Goal: Task Accomplishment & Management: Manage account settings

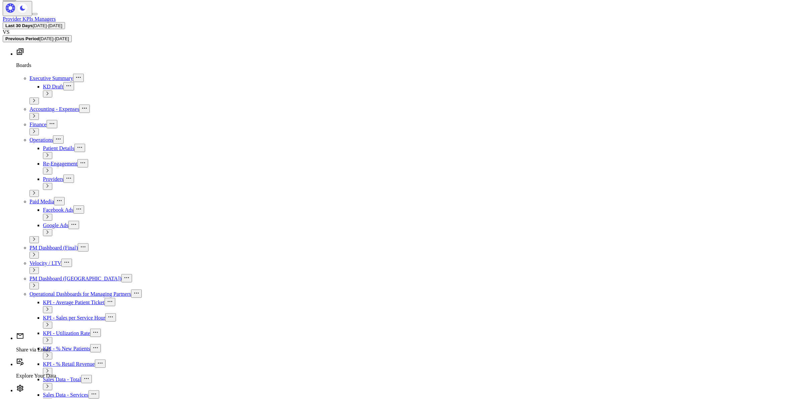
scroll to position [251, 0]
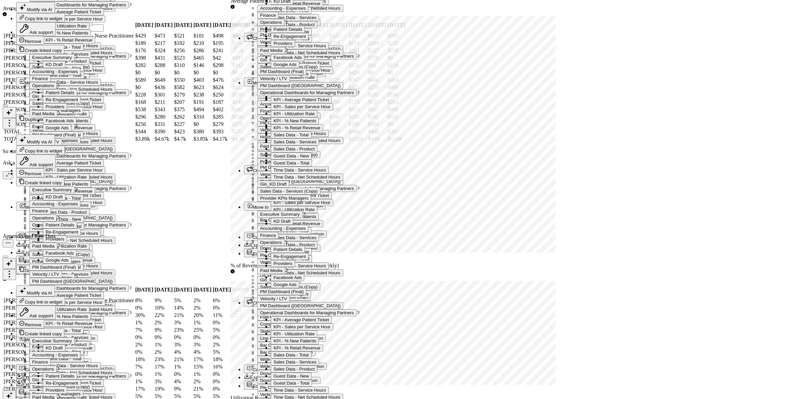
scroll to position [2565, 0]
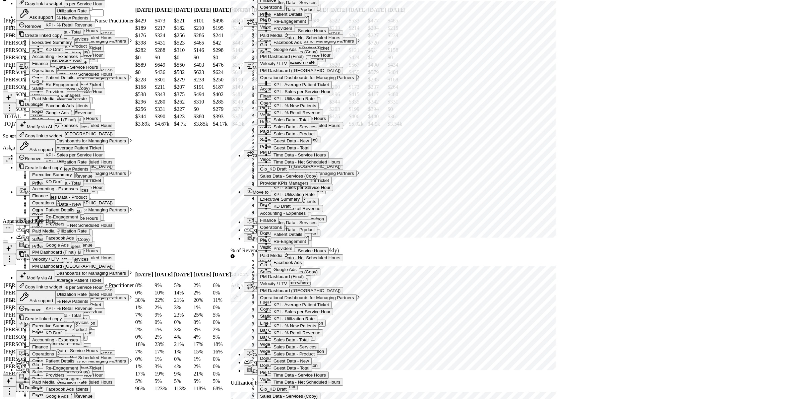
drag, startPoint x: 264, startPoint y: 107, endPoint x: 265, endPoint y: 222, distance: 114.6
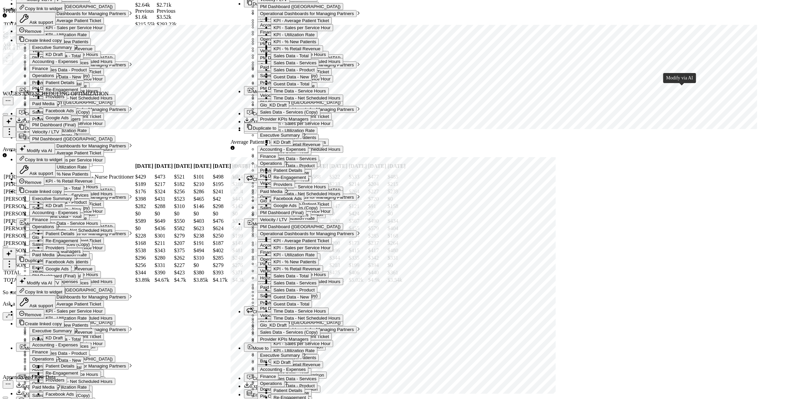
click at [618, 98] on textarea at bounding box center [615, 92] width 61 height 12
type textarea "Only include data for "Jacqueline Carroll - Physician Assistant""
click at [610, 106] on button "Modify via AI" at bounding box center [600, 102] width 31 height 7
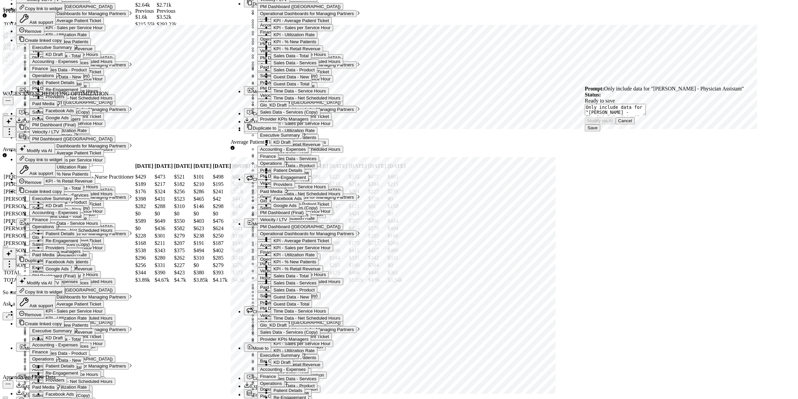
click at [600, 131] on button "Save" at bounding box center [592, 127] width 15 height 7
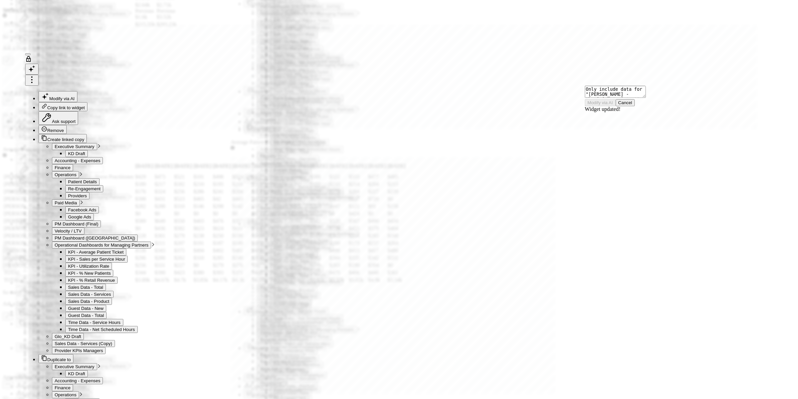
drag, startPoint x: 437, startPoint y: 217, endPoint x: 530, endPoint y: 180, distance: 99.5
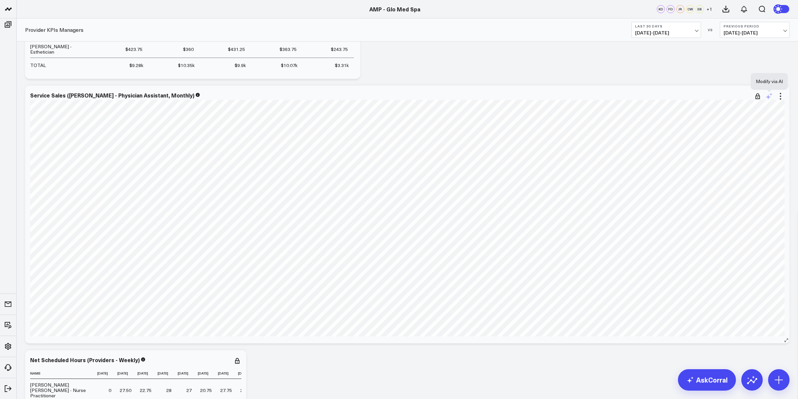
scroll to position [2493, 0]
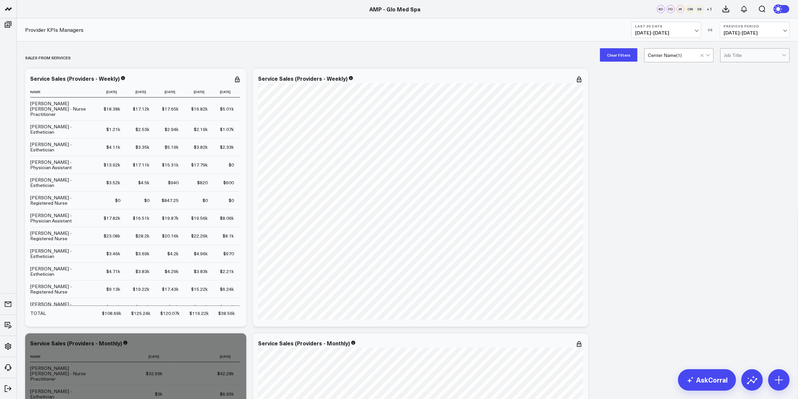
scroll to position [167, 0]
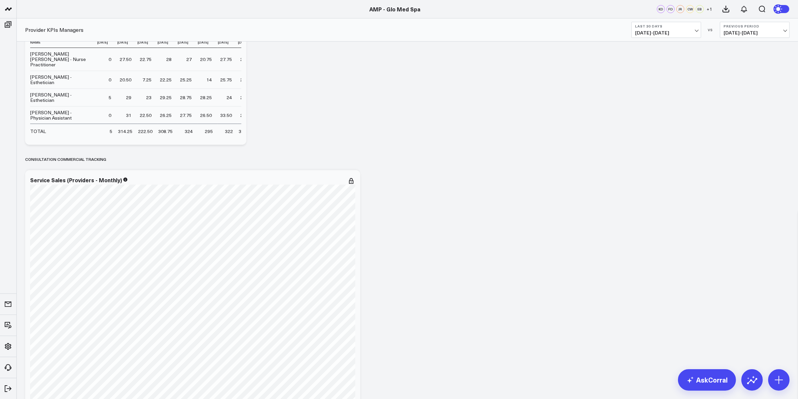
scroll to position [2939, 0]
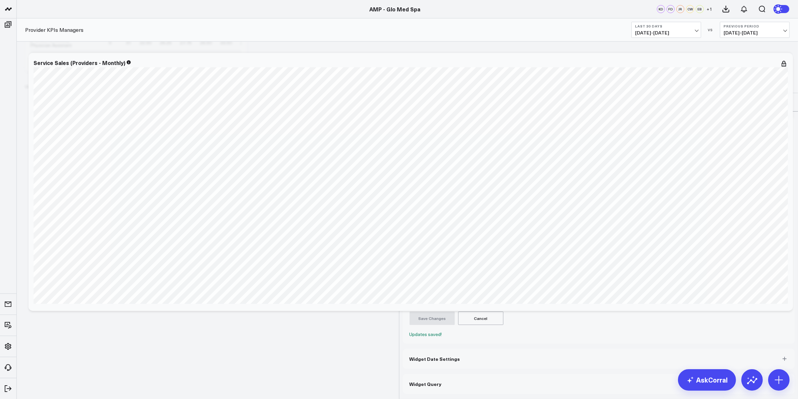
select select "7"
select select "2025"
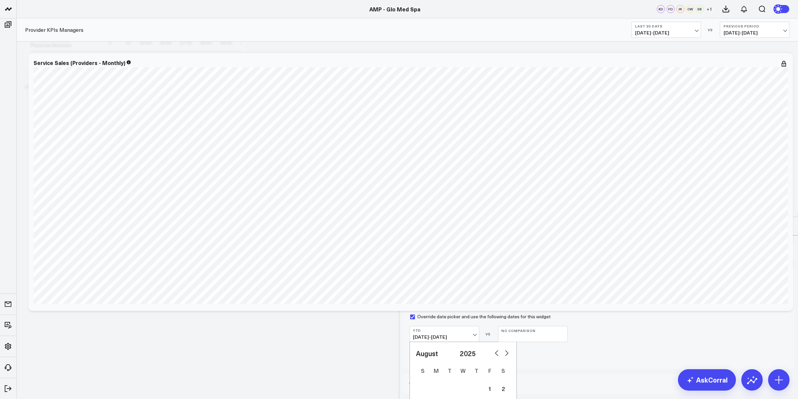
select select "6"
select select "2025"
select select "5"
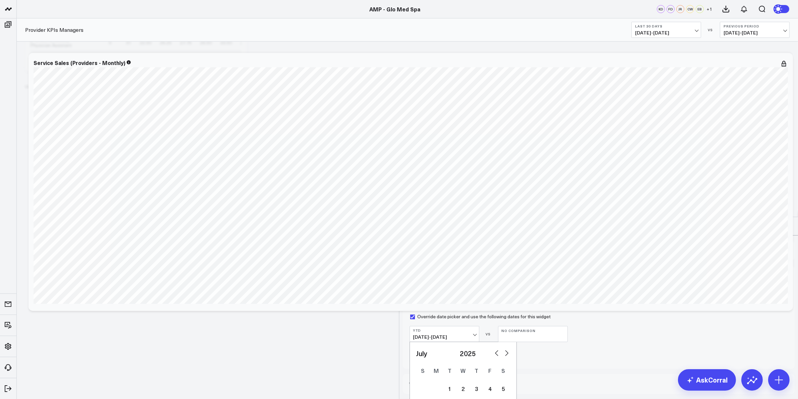
select select "2025"
select select "4"
select select "2025"
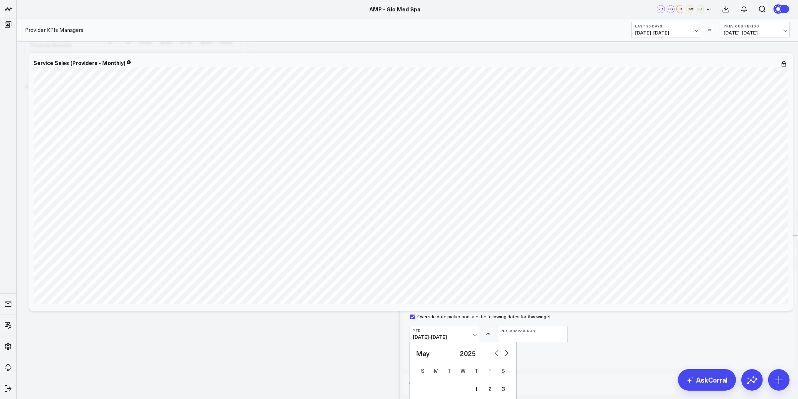
select select "3"
select select "2025"
select select "2"
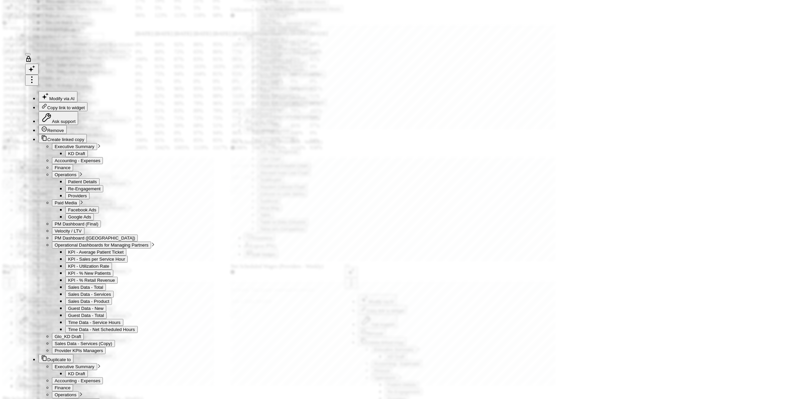
select select "2025"
select select "1"
select select "2025"
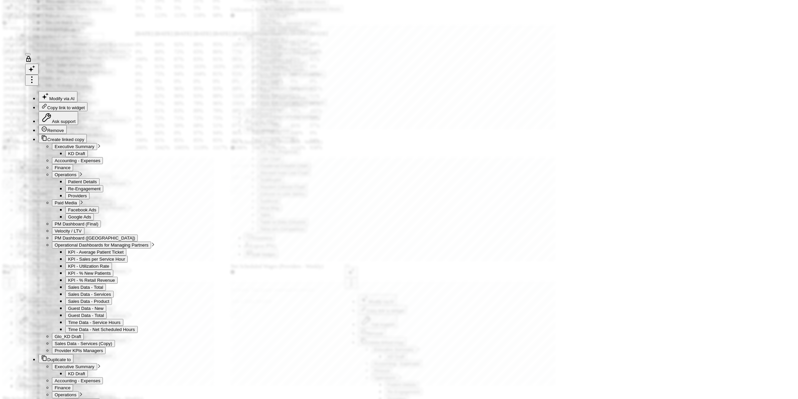
select select "2025"
select select "11"
select select "2024"
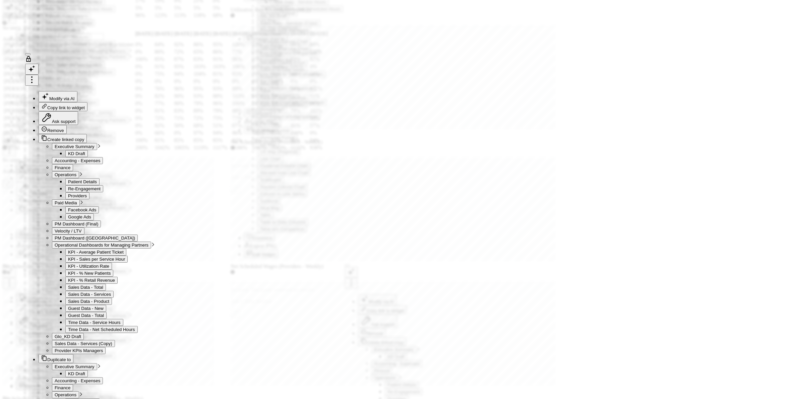
select select "10"
select select "2024"
select select "9"
select select "2024"
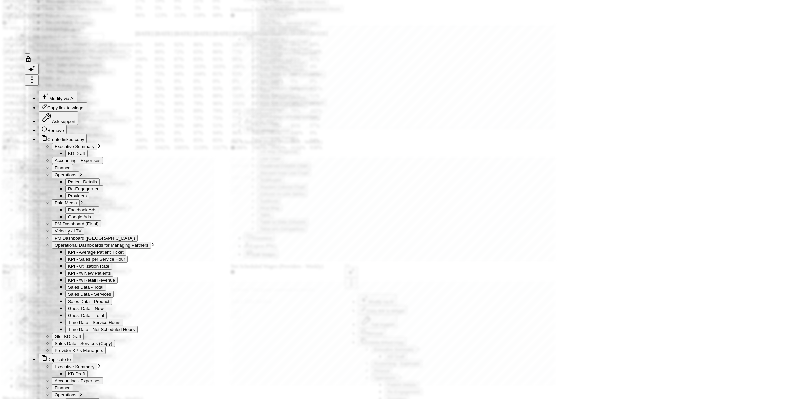
select select "8"
select select "2024"
select select "7"
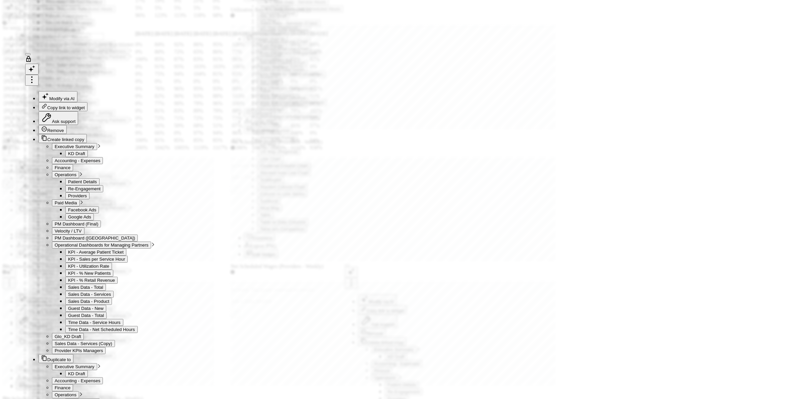
select select "2024"
type input "08/01/24"
select select "7"
select select "2024"
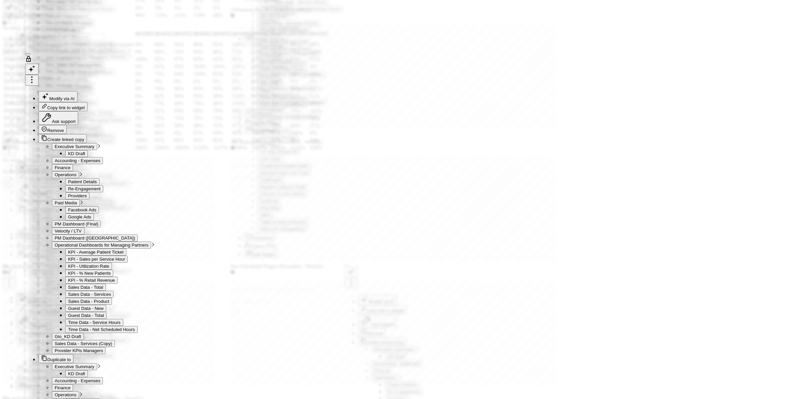
select select "7"
select select "2025"
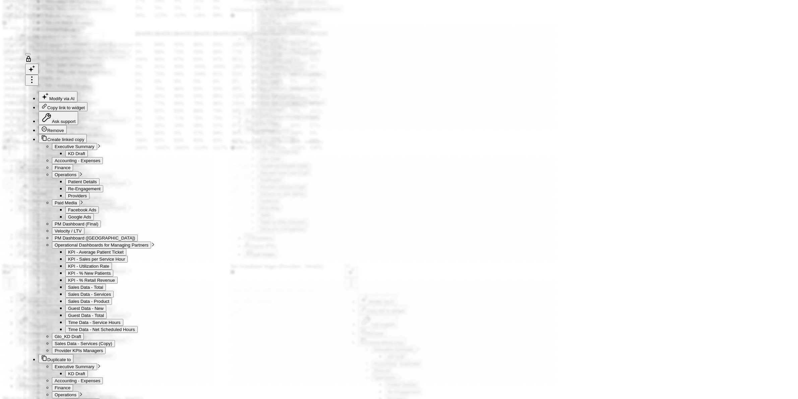
type input "08/31/25"
select select "7"
select select "2025"
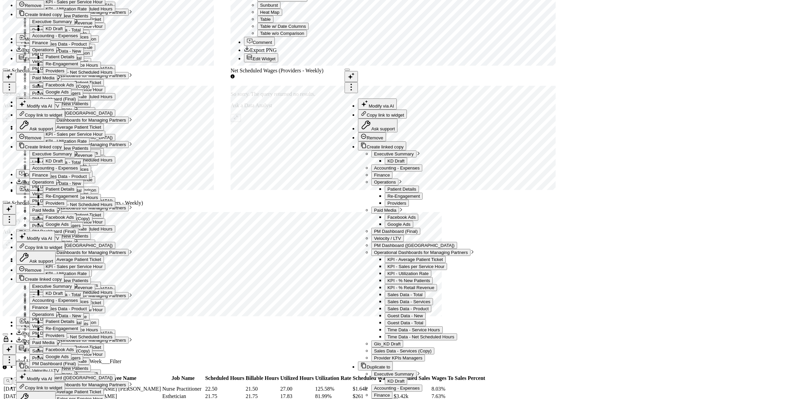
scroll to position [3148, 0]
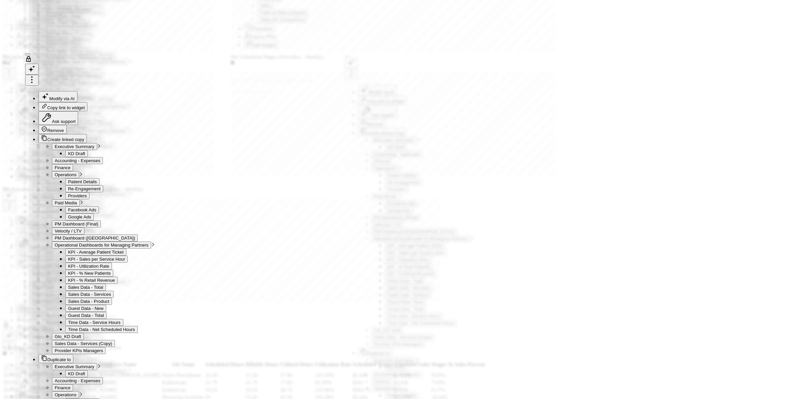
select select "7"
select select "2025"
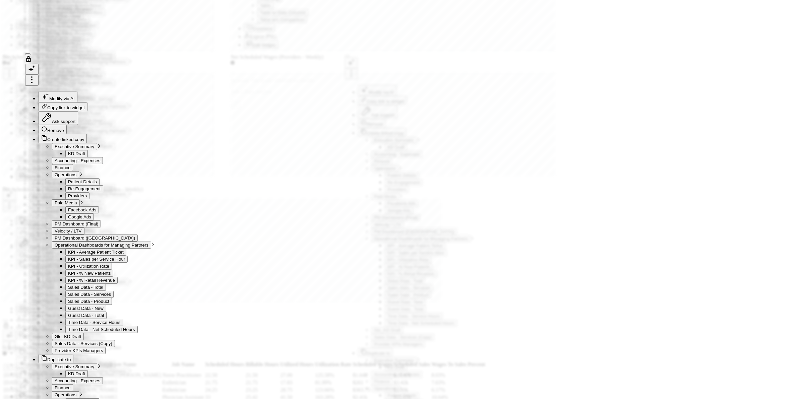
select select "8"
select select "2025"
select select "9"
select select "2025"
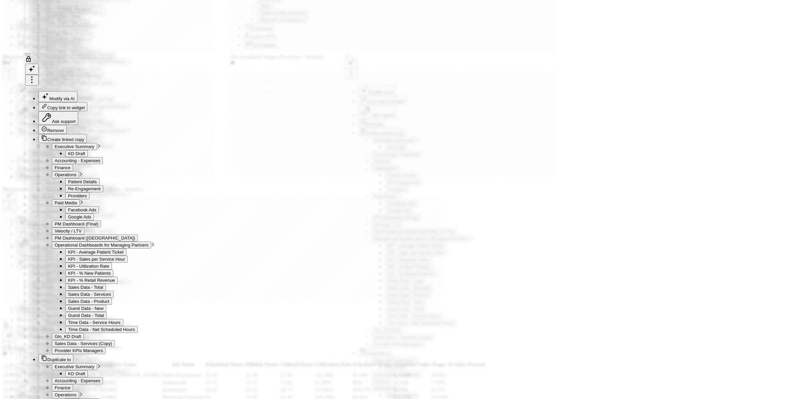
type input "10/01/25"
select select "9"
select select "2025"
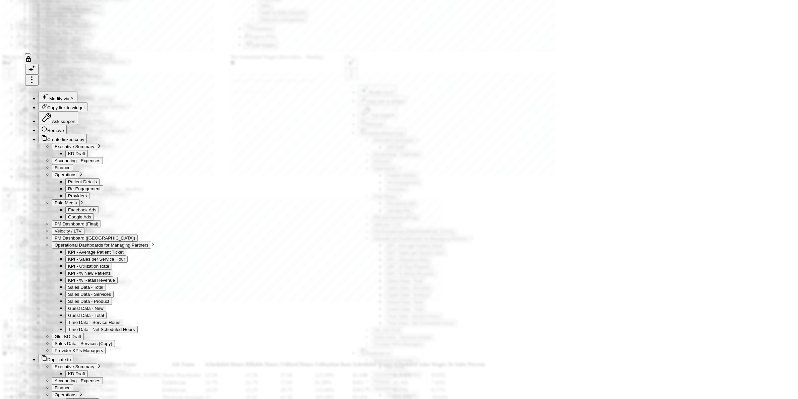
select select "10"
select select "2025"
select select "11"
select select "2025"
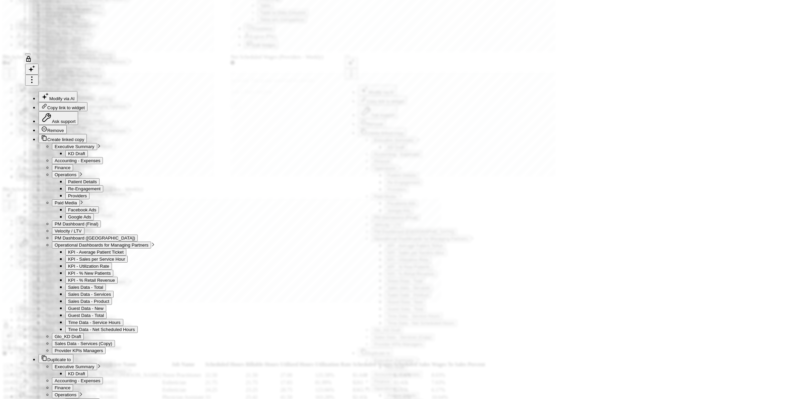
select select "1"
select select "2"
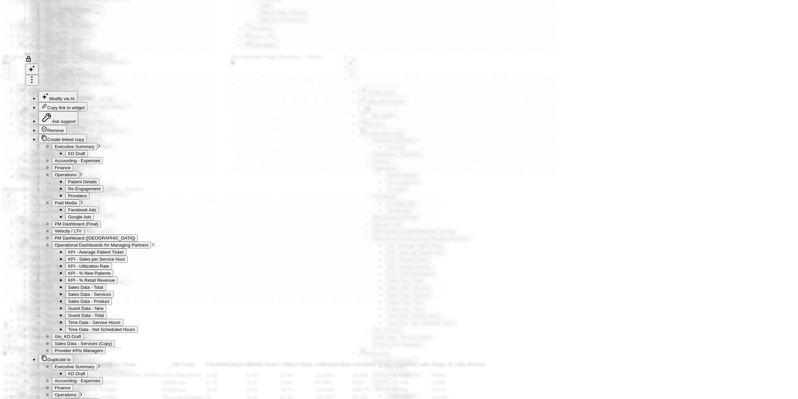
select select "3"
select select "5"
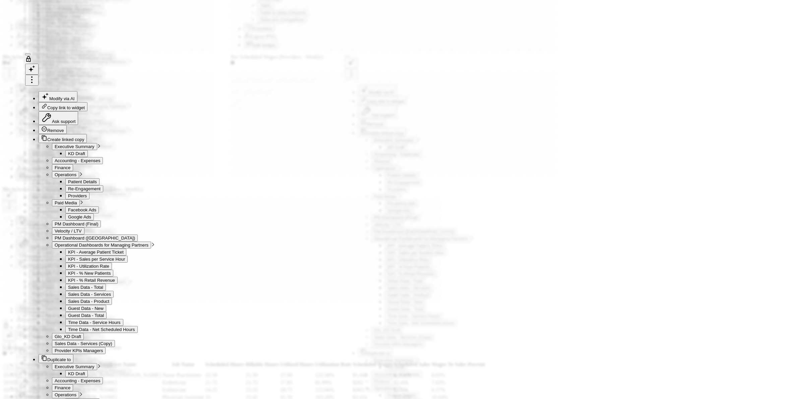
select select "6"
type input "07/31/26"
select select "6"
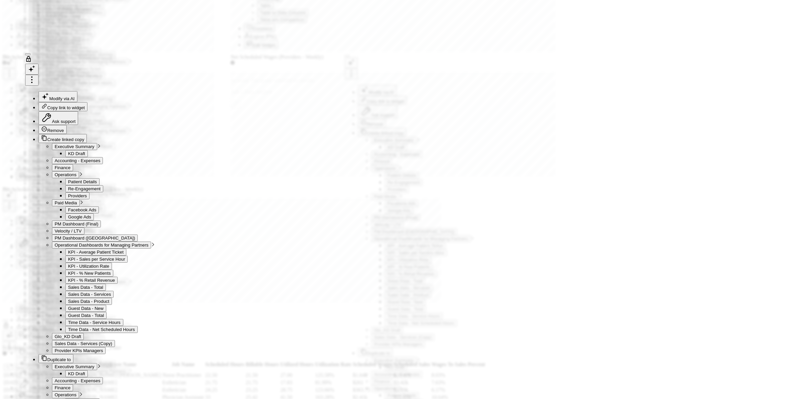
select select "7"
select select "2025"
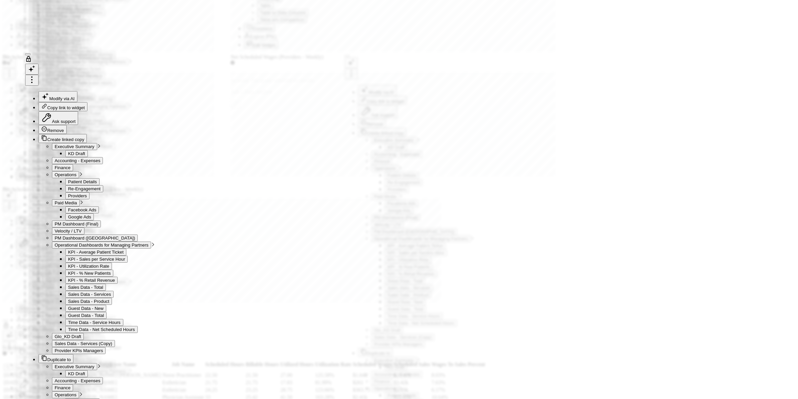
select select "4"
select select "2025"
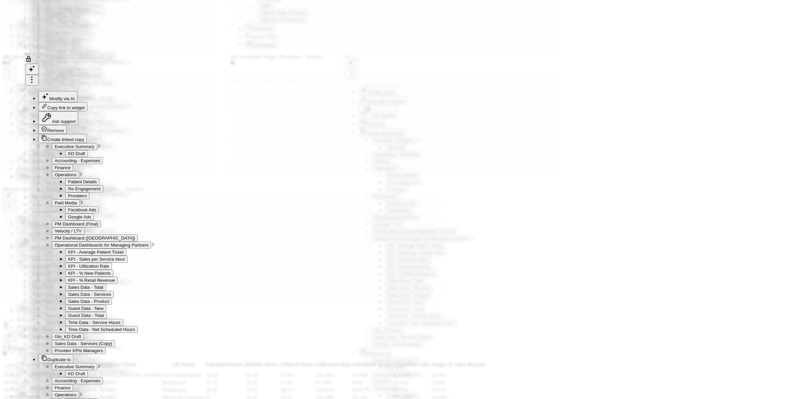
select select "2"
select select "2025"
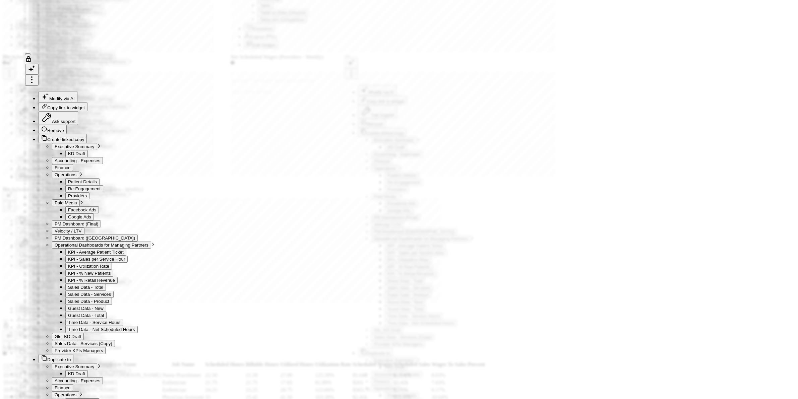
select select "11"
select select "2024"
select select "9"
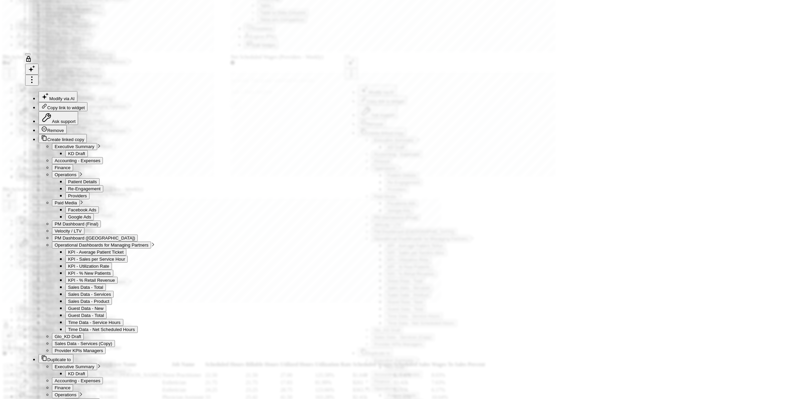
select select "2024"
type input "10/01/24"
select select "9"
select select "2024"
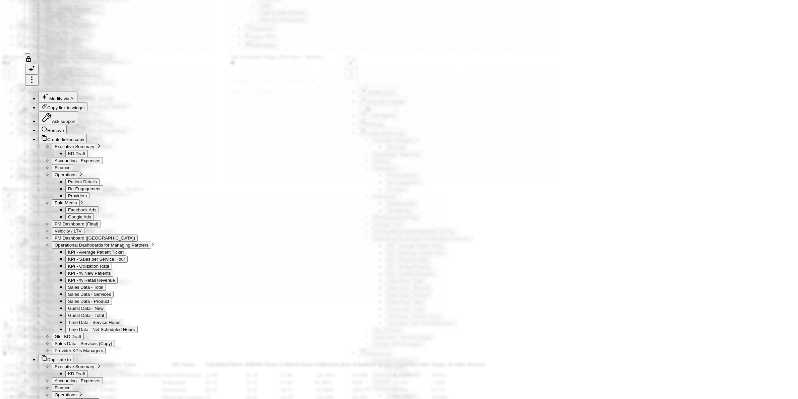
select select "10"
select select "2024"
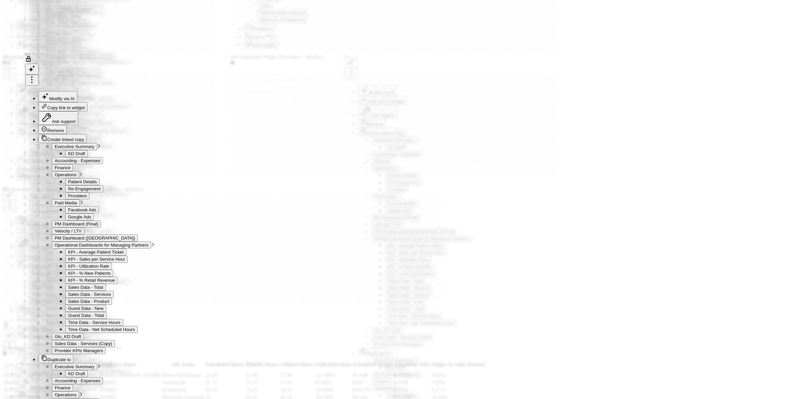
select select "1"
select select "2025"
select select "2"
select select "2025"
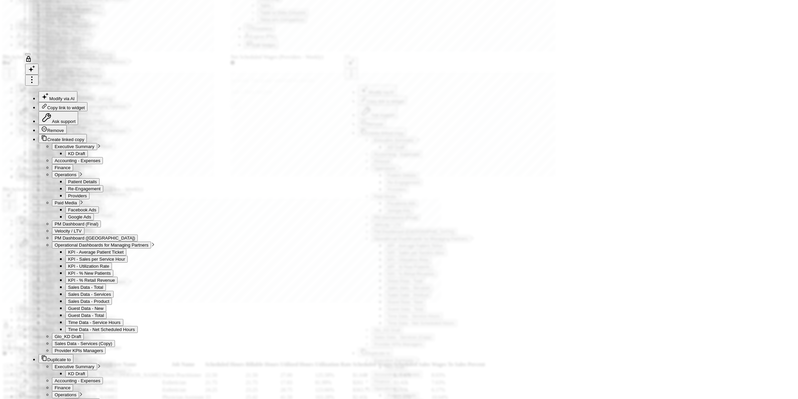
select select "3"
select select "2025"
select select "5"
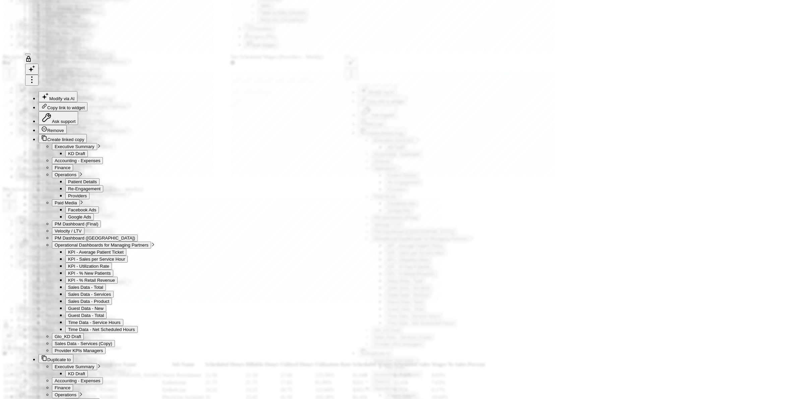
select select "2025"
select select "6"
select select "2025"
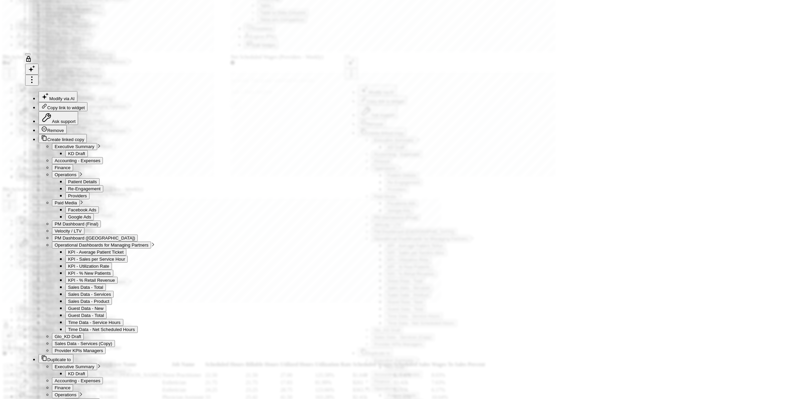
select select "7"
select select "2025"
type input "08/20/25"
select select "7"
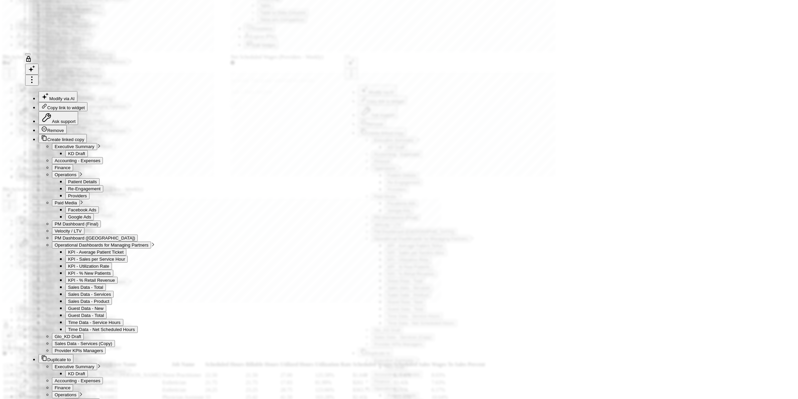
select select "2025"
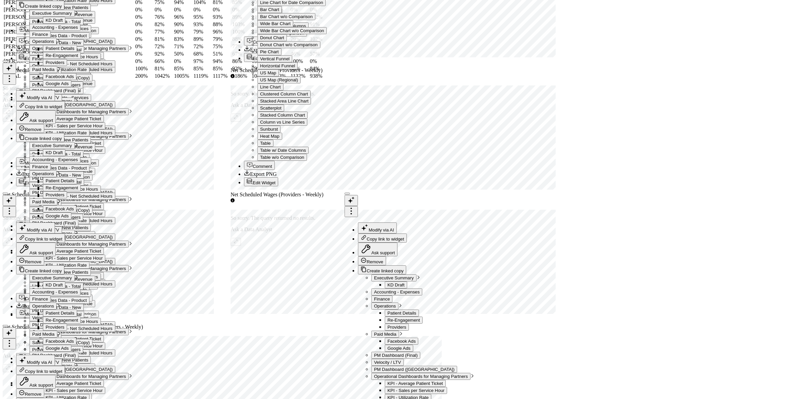
scroll to position [2939, 0]
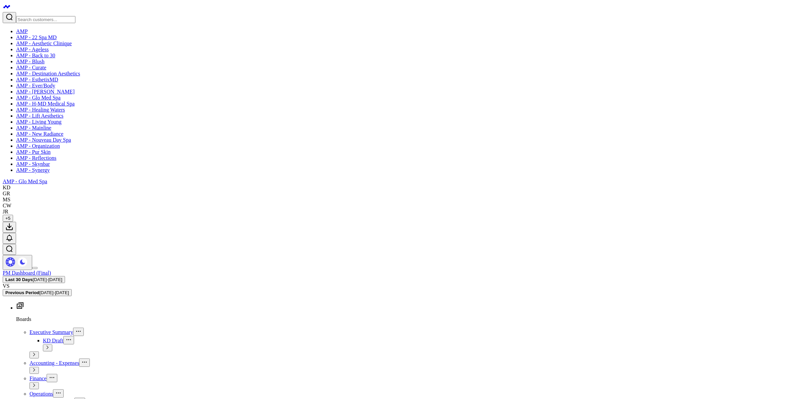
scroll to position [251, 0]
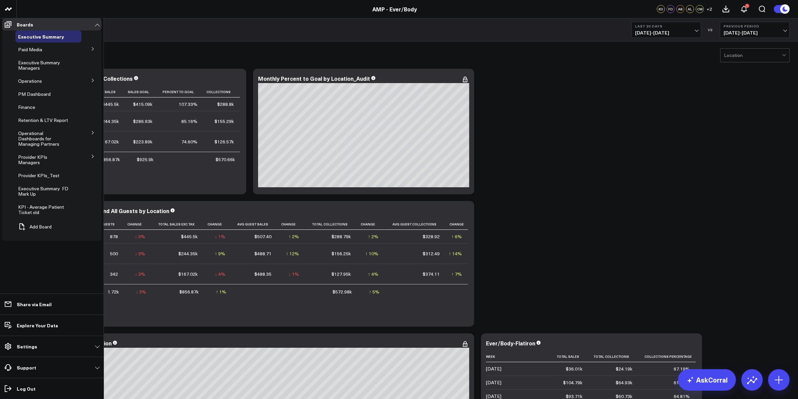
click at [94, 82] on icon at bounding box center [93, 80] width 4 height 4
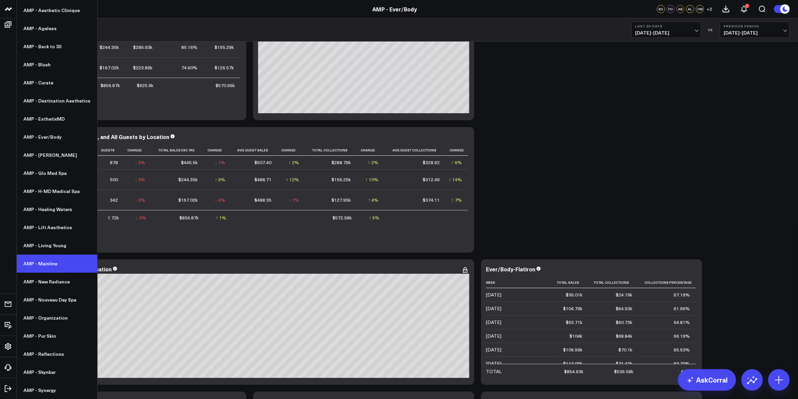
scroll to position [84, 0]
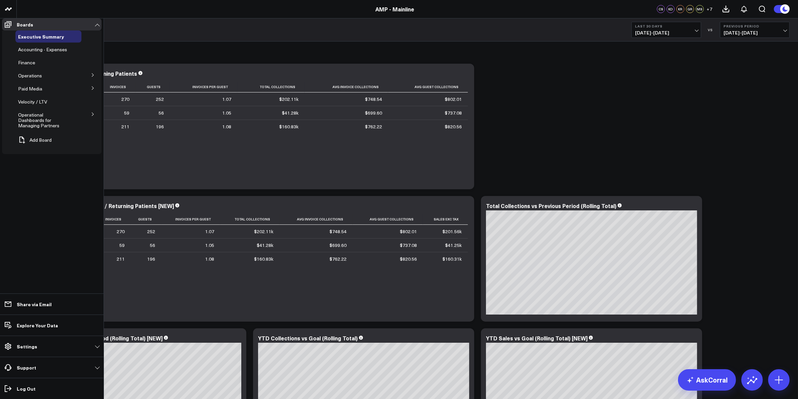
click at [89, 119] on button at bounding box center [92, 114] width 17 height 10
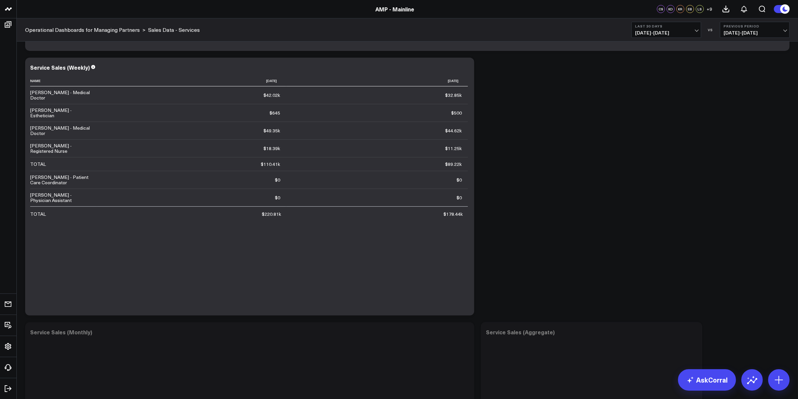
scroll to position [293, 0]
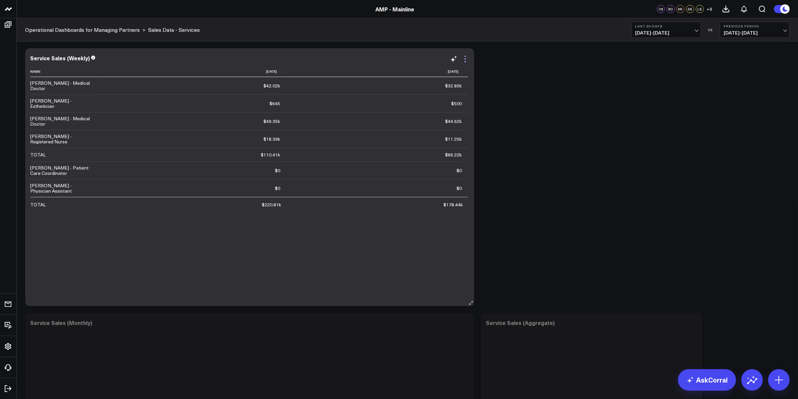
click at [466, 61] on icon at bounding box center [465, 59] width 8 height 8
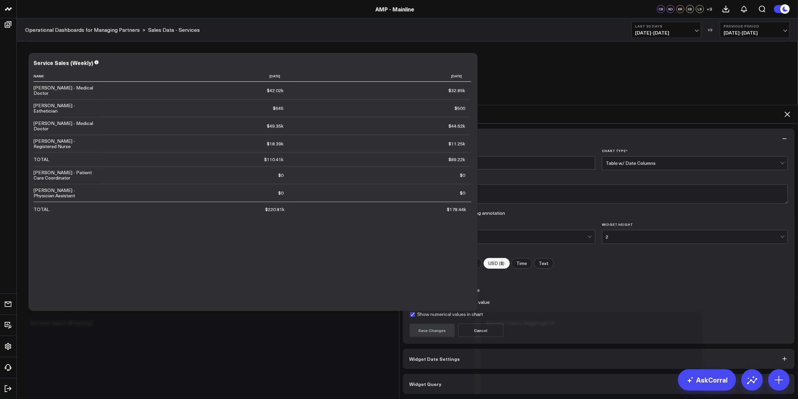
click at [644, 160] on div "Table w/ Date Columns" at bounding box center [692, 162] width 175 height 5
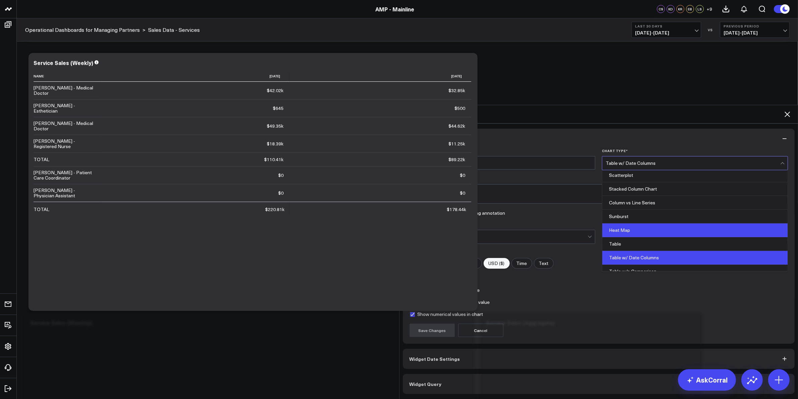
scroll to position [272, 0]
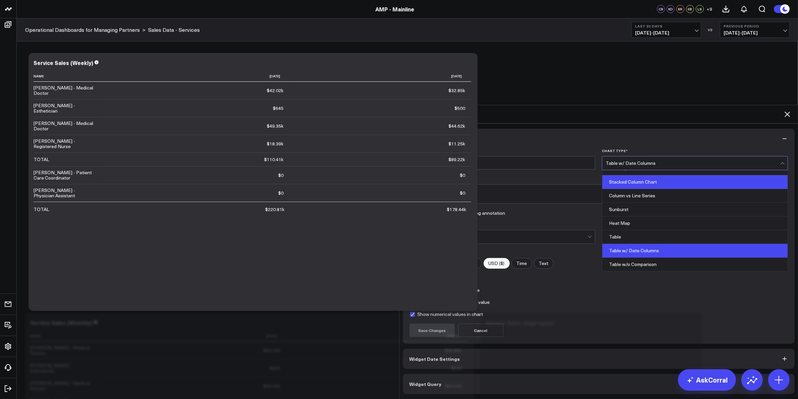
click at [655, 175] on div "Stacked Column Chart" at bounding box center [694, 182] width 185 height 14
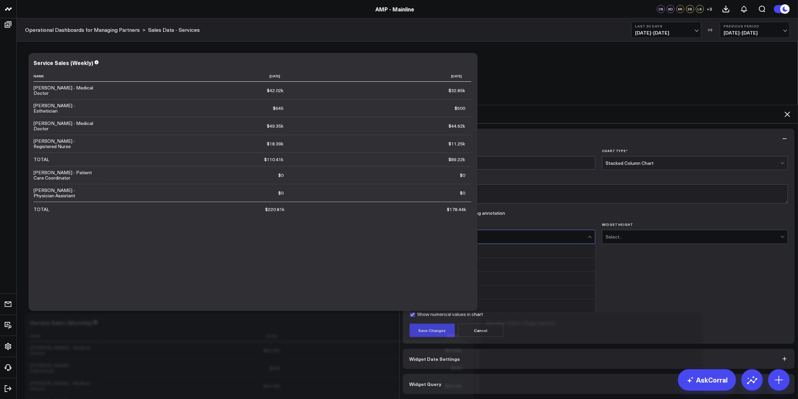
click at [573, 234] on div "Select..." at bounding box center [500, 236] width 175 height 5
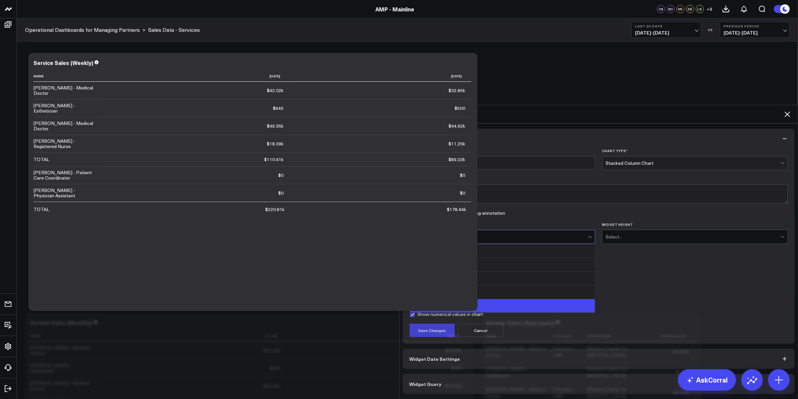
click at [470, 299] on div "FULL" at bounding box center [502, 305] width 185 height 13
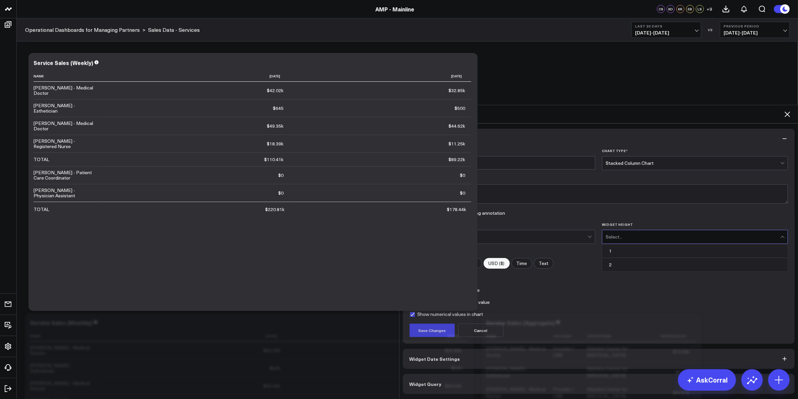
click at [681, 230] on div "Select..." at bounding box center [692, 236] width 175 height 13
click at [637, 258] on div "2" at bounding box center [694, 264] width 185 height 13
click at [429, 324] on button "Save Changes" at bounding box center [431, 330] width 45 height 13
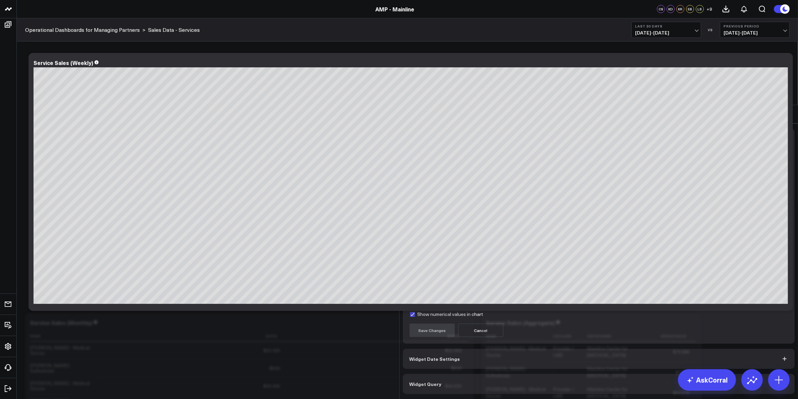
click at [469, 349] on button "Widget Date Settings" at bounding box center [599, 359] width 392 height 20
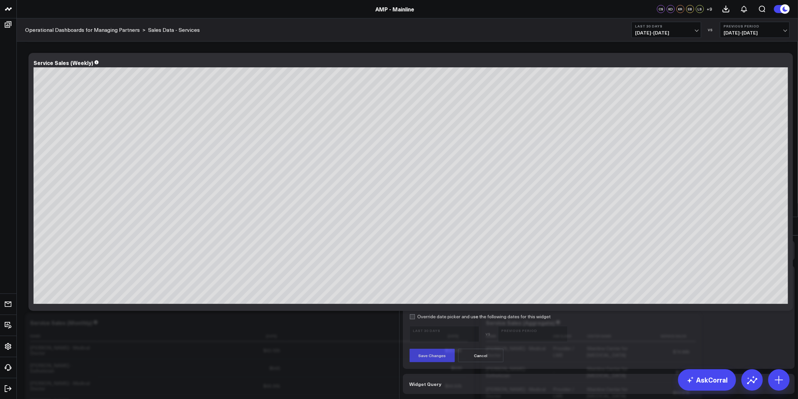
click at [465, 297] on div "Monthly" at bounding box center [596, 299] width 367 height 5
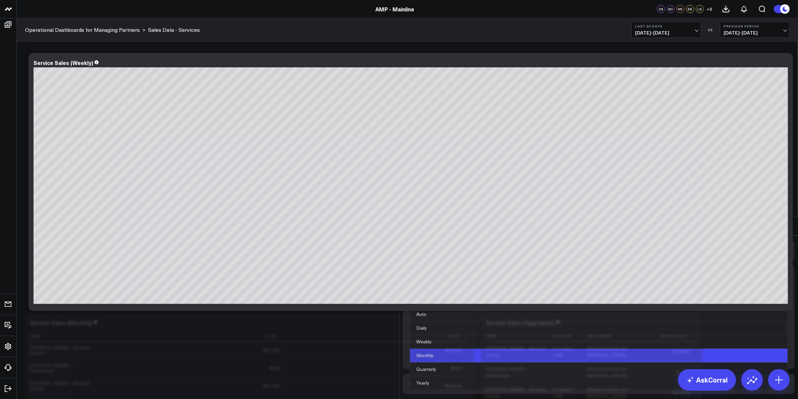
drag, startPoint x: 455, startPoint y: 180, endPoint x: 463, endPoint y: 245, distance: 65.2
click at [463, 245] on div "Widget Display Widget Date Settings Group By * 6 results available. Use Up and …" at bounding box center [598, 317] width 399 height 163
click at [457, 286] on label "Group By *" at bounding box center [598, 288] width 379 height 4
click at [561, 300] on input "Group By *" at bounding box center [563, 300] width 4 height 0
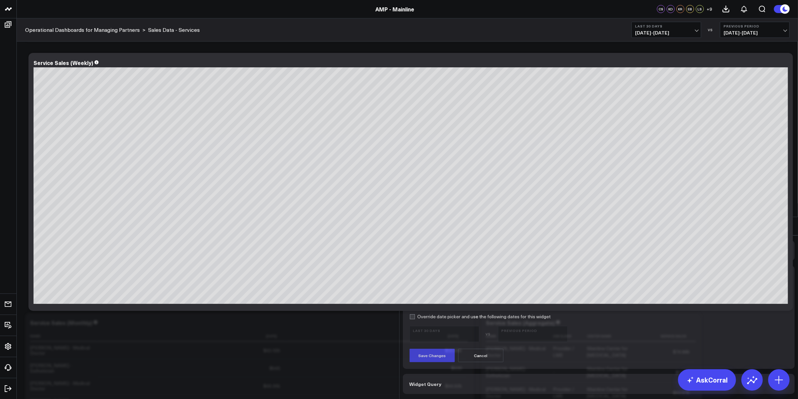
click at [431, 286] on form "Group By * option Monthly, selected. Select is focused , press Down to open the…" at bounding box center [598, 324] width 379 height 76
click at [425, 314] on label "Override date picker and use the following dates for this widget" at bounding box center [479, 316] width 141 height 5
click at [415, 314] on input "Override date picker and use the following dates for this widget" at bounding box center [411, 316] width 5 height 5
checkbox input "true"
click at [471, 334] on span "07/21/25 - 08/19/25" at bounding box center [444, 336] width 62 height 5
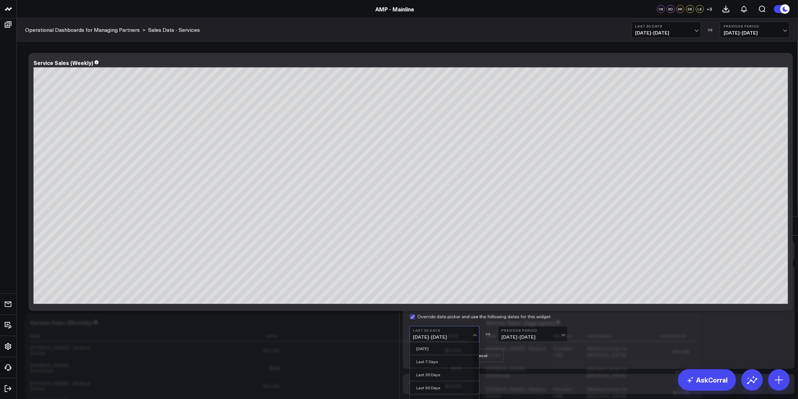
click at [517, 326] on button "Previous Period 06/21/25 - 07/20/25" at bounding box center [533, 334] width 70 height 16
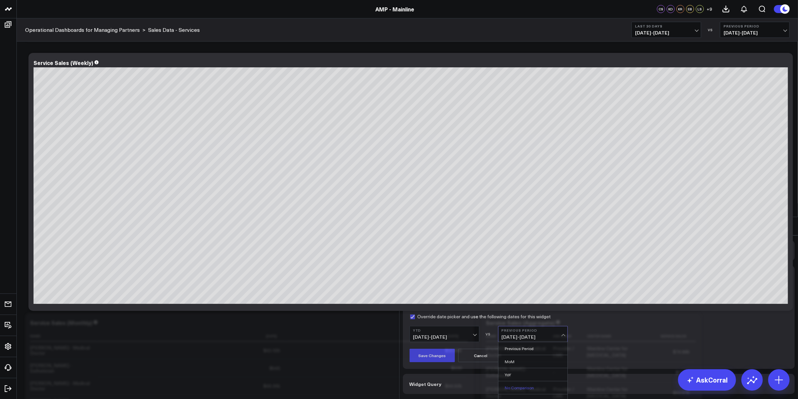
click at [521, 381] on link "No Comparison" at bounding box center [532, 387] width 69 height 13
click at [427, 349] on button "Save Changes" at bounding box center [431, 355] width 45 height 13
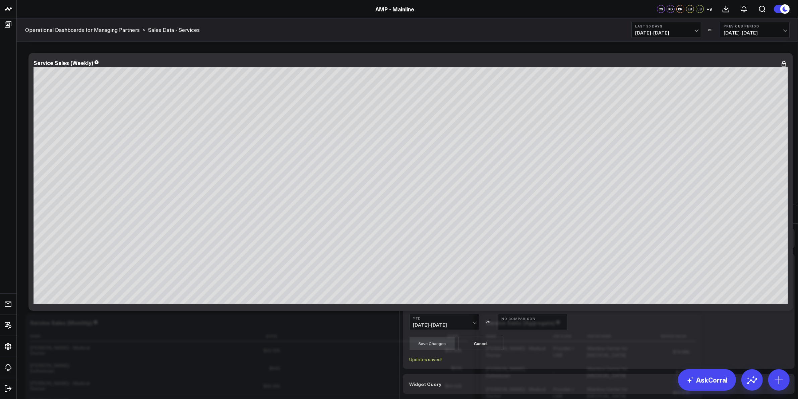
click at [786, 210] on icon at bounding box center [787, 214] width 8 height 8
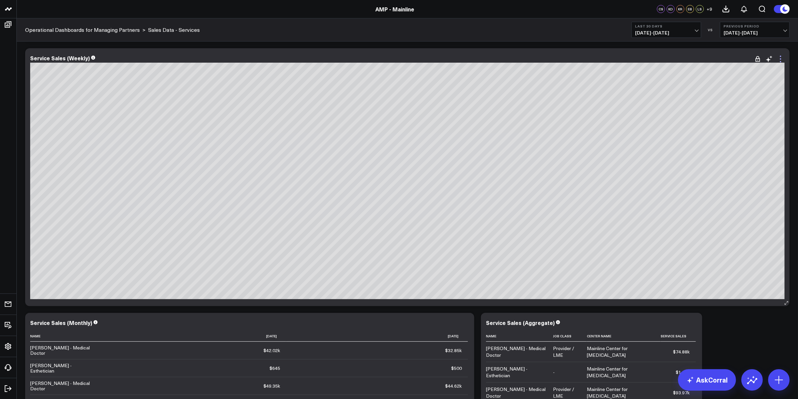
click at [778, 59] on icon at bounding box center [780, 59] width 8 height 8
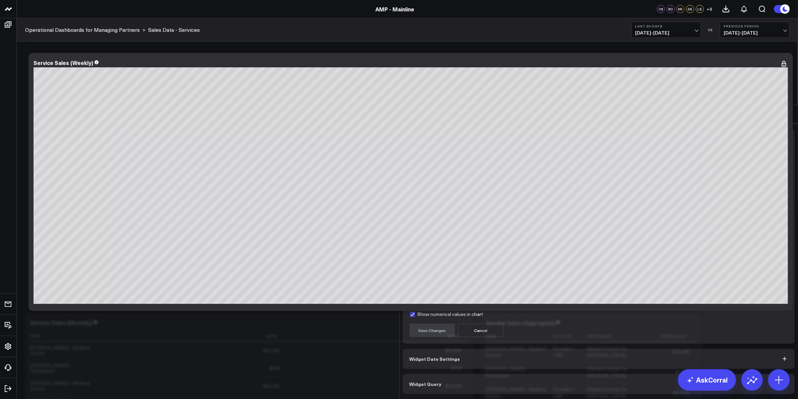
click at [460, 349] on button "Widget Date Settings" at bounding box center [599, 359] width 392 height 20
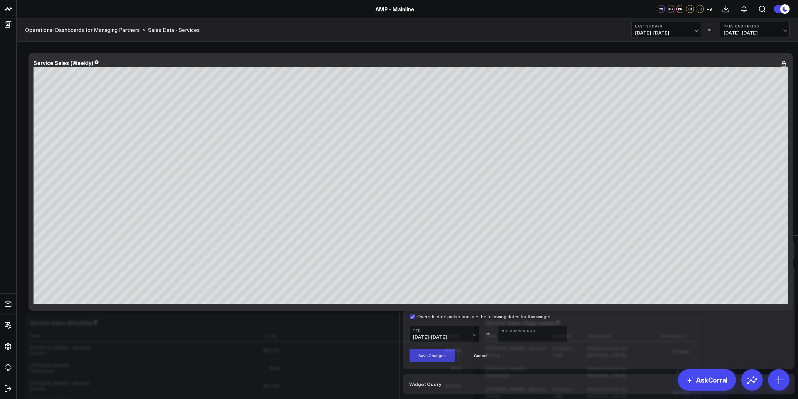
click at [471, 334] on span "01/01/25 - 08/19/25" at bounding box center [444, 336] width 62 height 5
select select "7"
select select "2025"
click at [493, 348] on button "button" at bounding box center [496, 352] width 7 height 8
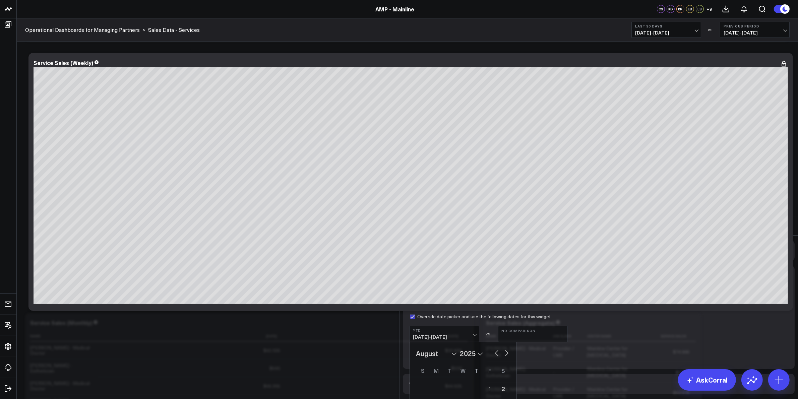
select select "6"
select select "2025"
click at [493, 348] on button "button" at bounding box center [496, 352] width 7 height 8
select select "4"
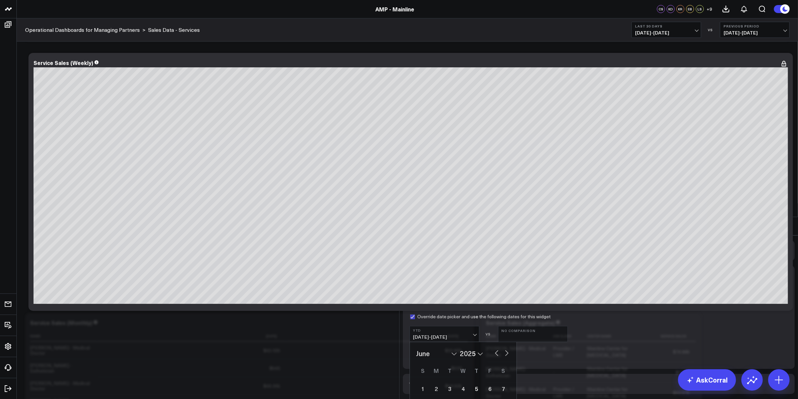
select select "2025"
click at [493, 348] on button "button" at bounding box center [496, 352] width 7 height 8
select select "2"
select select "2025"
click at [493, 348] on button "button" at bounding box center [496, 352] width 7 height 8
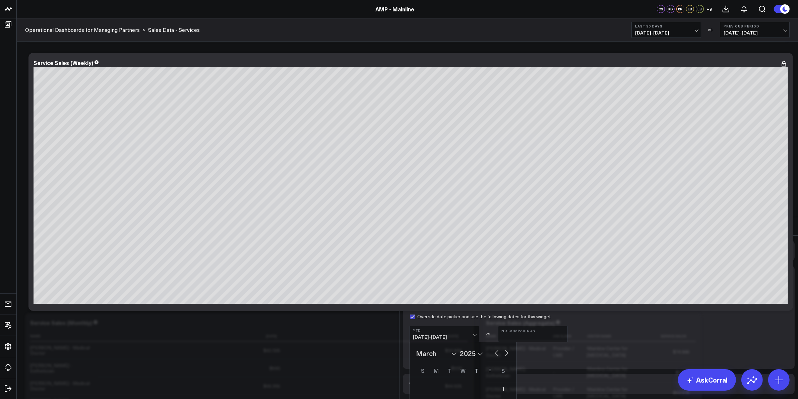
select select "1"
select select "2025"
click at [493, 348] on button "button" at bounding box center [496, 352] width 7 height 8
select select "2025"
click at [493, 348] on button "button" at bounding box center [496, 352] width 7 height 8
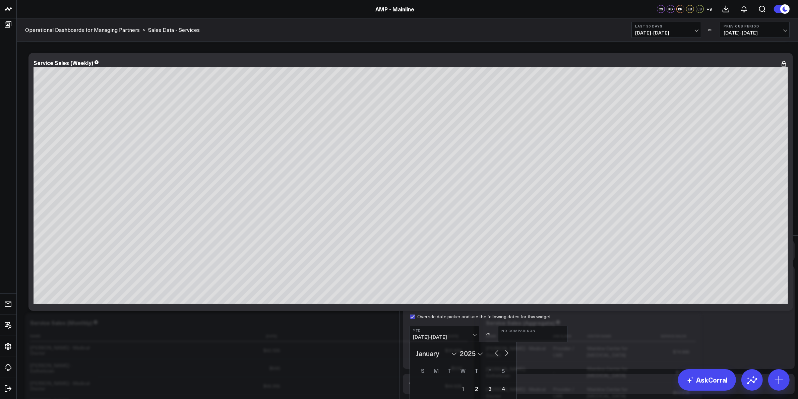
select select "11"
select select "2024"
click at [493, 348] on button "button" at bounding box center [496, 352] width 7 height 8
select select "10"
select select "2024"
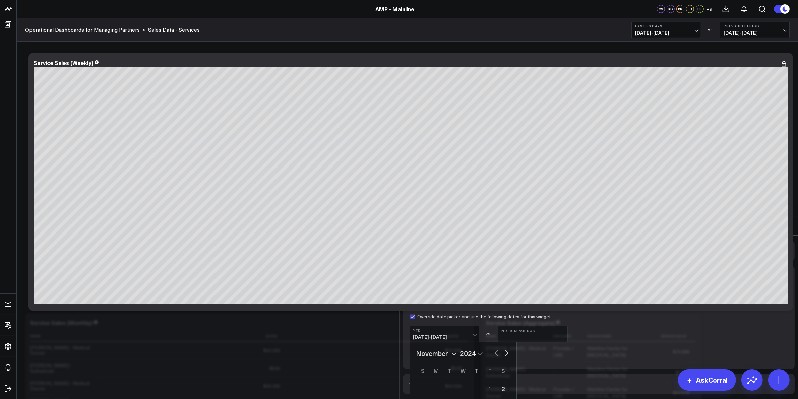
click at [493, 348] on button "button" at bounding box center [496, 352] width 7 height 8
select select "9"
select select "2024"
click at [493, 348] on button "button" at bounding box center [496, 352] width 7 height 8
select select "7"
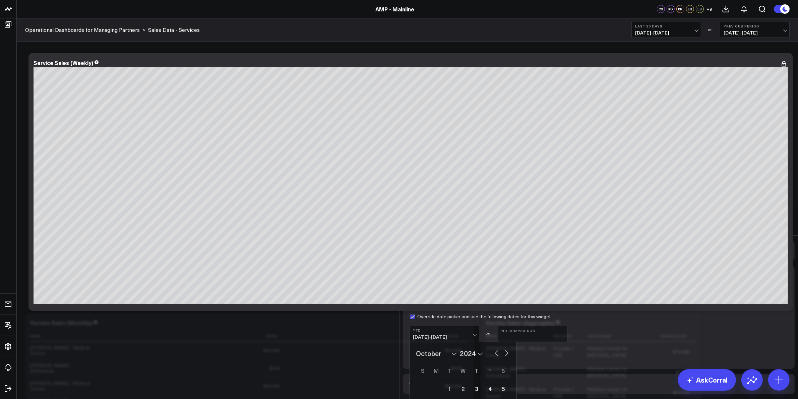
select select "2024"
click at [493, 348] on button "button" at bounding box center [496, 352] width 7 height 8
select select "6"
select select "2024"
click at [493, 348] on button "button" at bounding box center [496, 352] width 7 height 8
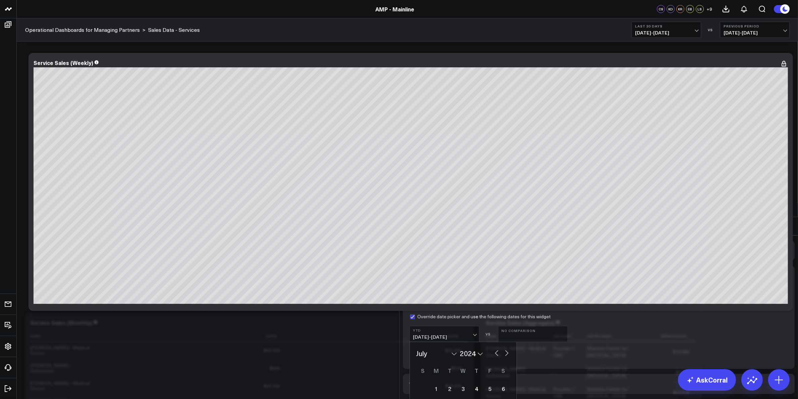
select select "5"
select select "2024"
click at [493, 348] on button "button" at bounding box center [496, 352] width 7 height 8
select select "4"
select select "2024"
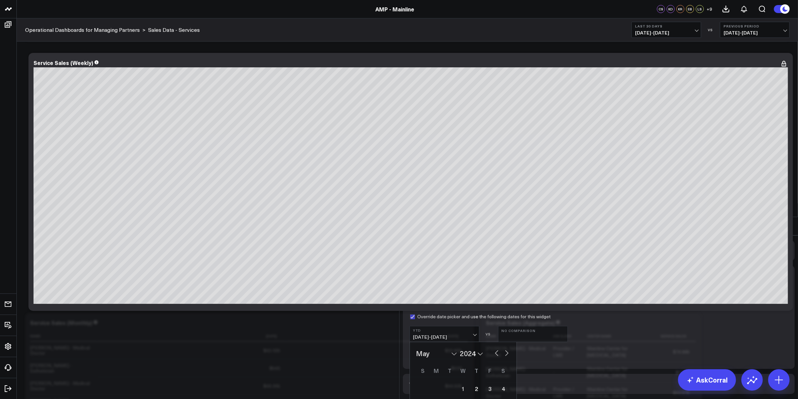
click at [493, 348] on button "button" at bounding box center [496, 352] width 7 height 8
select select "3"
select select "2024"
click at [493, 348] on button "button" at bounding box center [496, 352] width 7 height 8
select select "2"
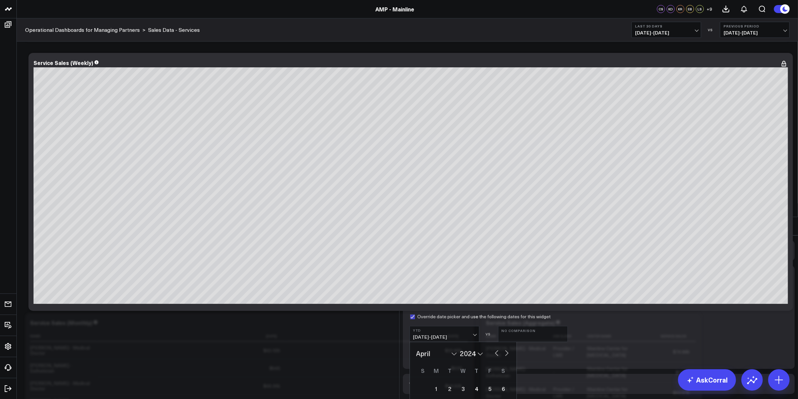
select select "2024"
click at [493, 348] on button "button" at bounding box center [496, 352] width 7 height 8
select select "1"
select select "2024"
click at [493, 348] on button "button" at bounding box center [496, 352] width 7 height 8
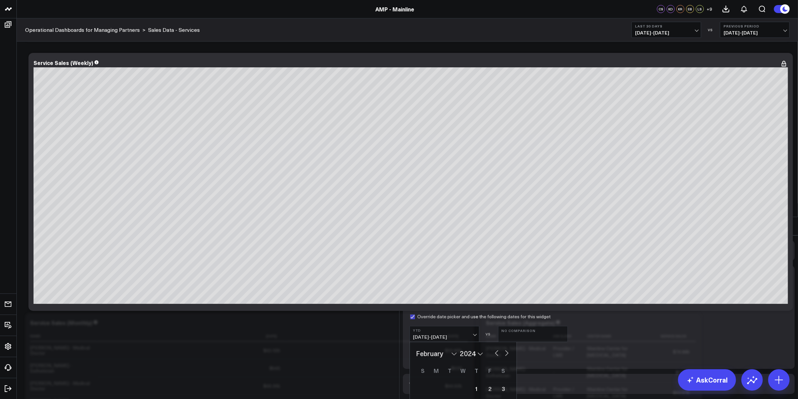
select select "2024"
click at [431, 382] on div "1" at bounding box center [435, 388] width 13 height 13
type input "01/01/24"
select select "2024"
click at [504, 348] on button "button" at bounding box center [506, 352] width 7 height 8
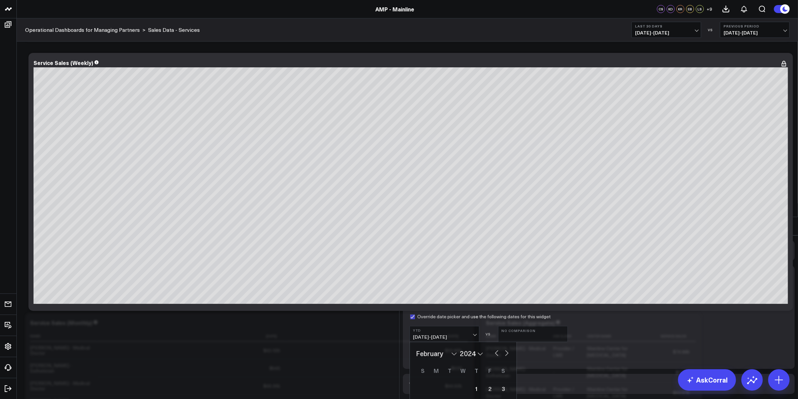
click at [504, 348] on button "button" at bounding box center [506, 352] width 7 height 8
select select "2"
select select "2024"
click at [504, 348] on button "button" at bounding box center [506, 352] width 7 height 8
select select "3"
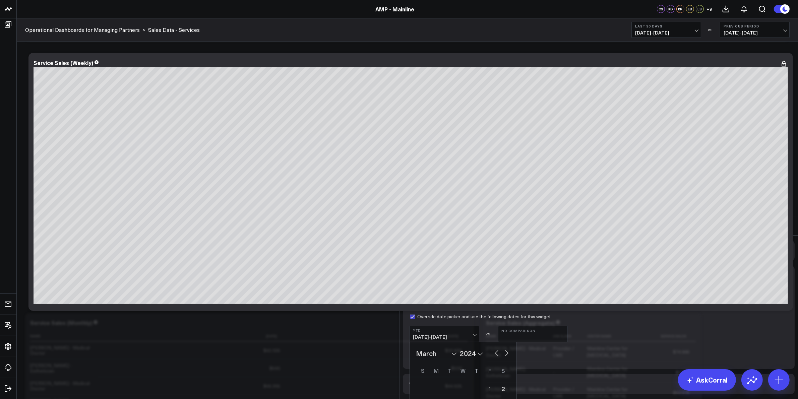
select select "2024"
click at [504, 348] on button "button" at bounding box center [506, 352] width 7 height 8
select select "4"
select select "2024"
click at [504, 348] on button "button" at bounding box center [506, 352] width 7 height 8
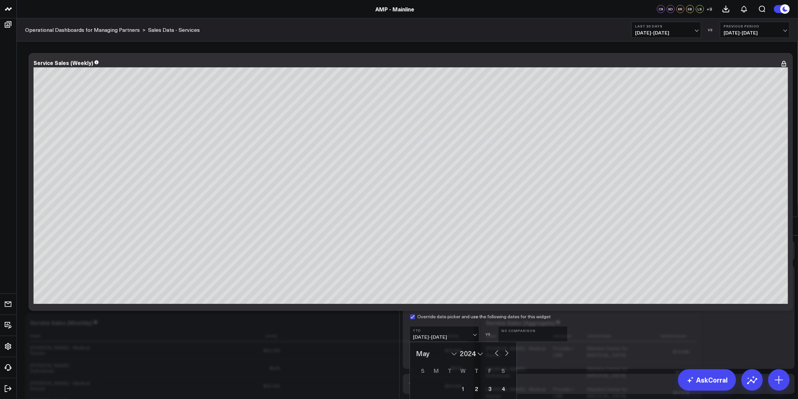
select select "6"
select select "2024"
click at [504, 348] on button "button" at bounding box center [506, 352] width 7 height 8
select select "9"
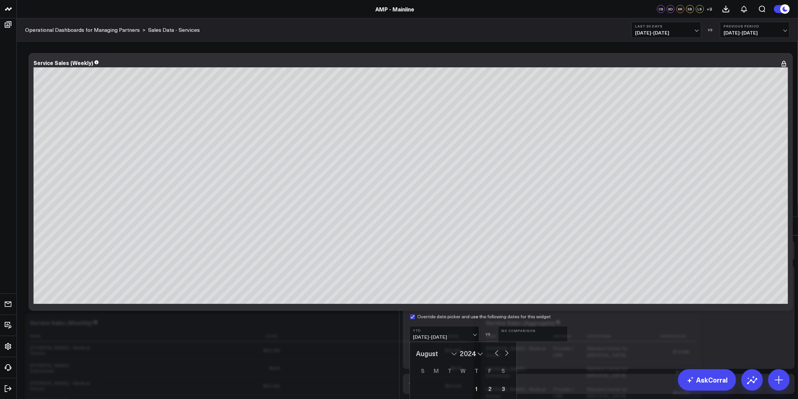
select select "2024"
click at [504, 348] on button "button" at bounding box center [506, 352] width 7 height 8
select select "10"
select select "2024"
click at [504, 348] on button "button" at bounding box center [506, 352] width 7 height 8
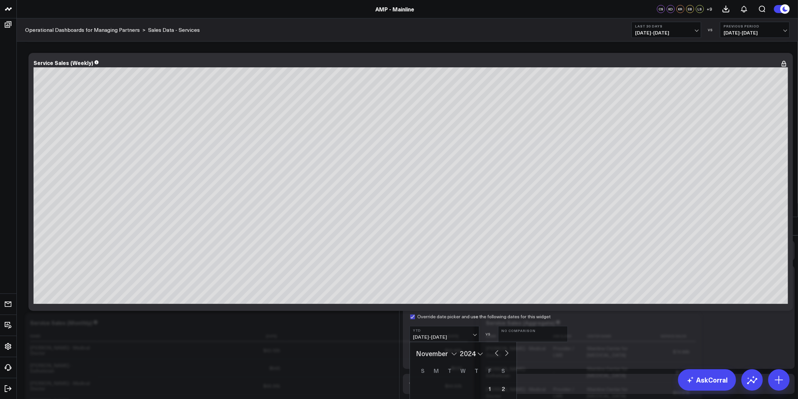
select select "11"
select select "2024"
click at [504, 348] on button "button" at bounding box center [506, 352] width 7 height 8
select select "1"
select select "2025"
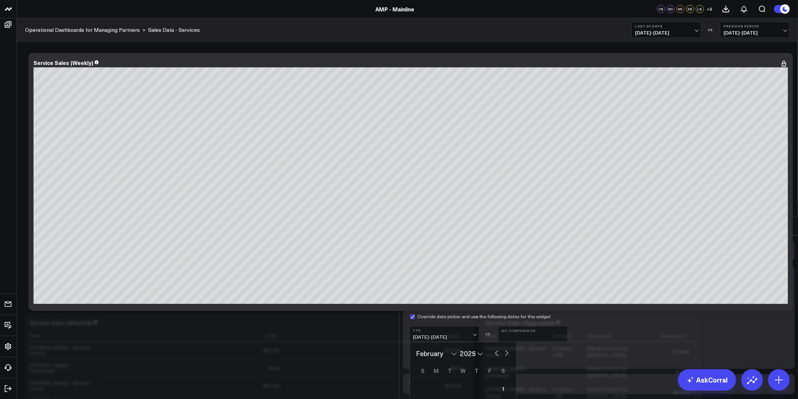
click at [504, 348] on button "button" at bounding box center [506, 352] width 7 height 8
select select "2"
select select "2025"
click at [504, 348] on button "button" at bounding box center [506, 352] width 7 height 8
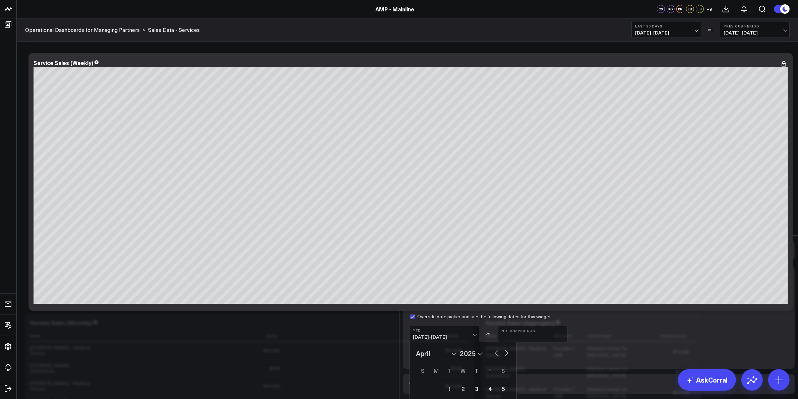
select select "4"
select select "2025"
click at [504, 348] on button "button" at bounding box center [506, 352] width 7 height 8
select select "6"
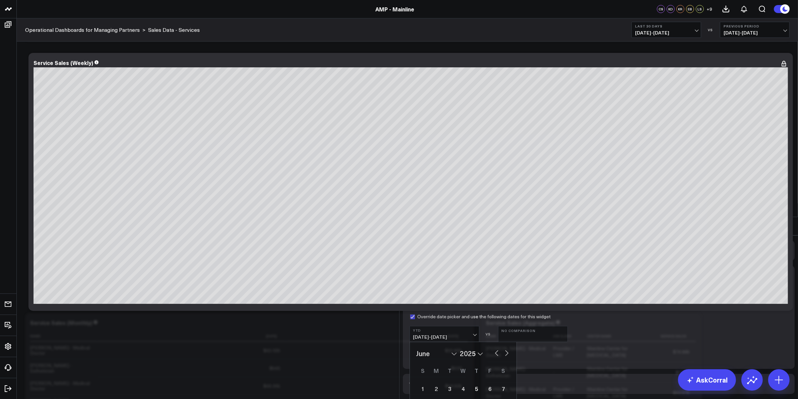
select select "2025"
click at [504, 348] on button "button" at bounding box center [506, 352] width 7 height 8
select select "7"
select select "2025"
click at [505, 348] on button "button" at bounding box center [506, 352] width 7 height 8
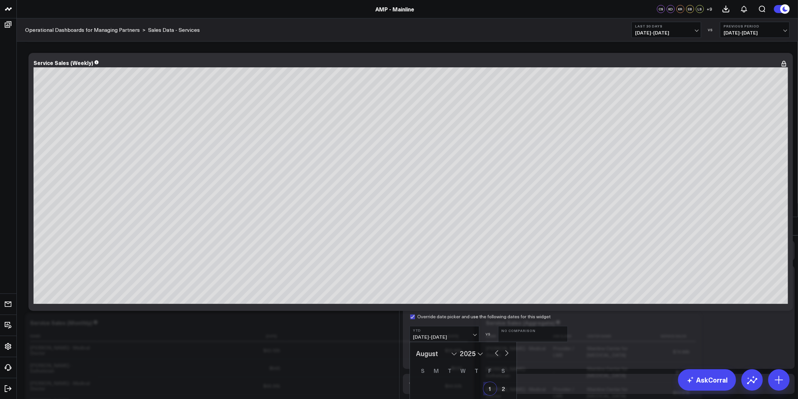
select select "8"
select select "2025"
click at [505, 348] on button "button" at bounding box center [506, 352] width 7 height 8
select select "10"
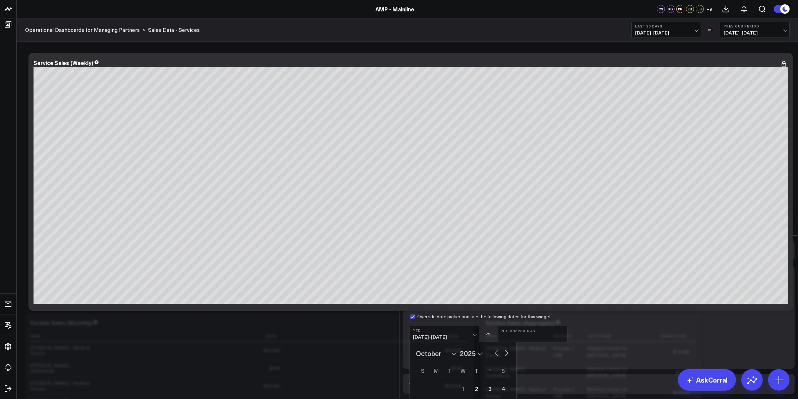
select select "2025"
click at [504, 348] on button "button" at bounding box center [506, 352] width 7 height 8
select select "11"
select select "2025"
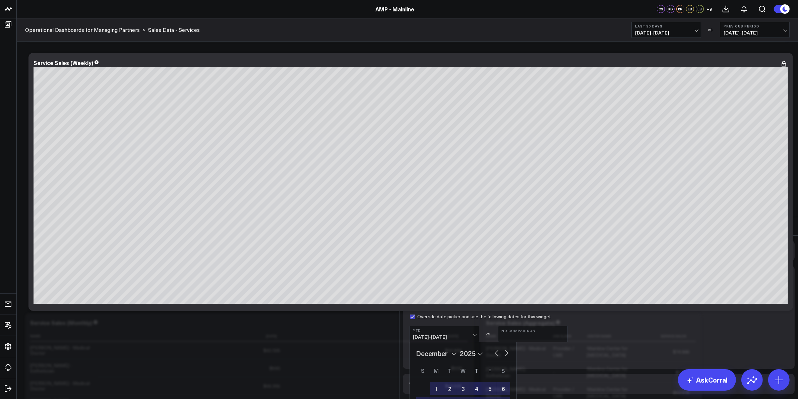
type input "12/31/25"
select select "11"
select select "2025"
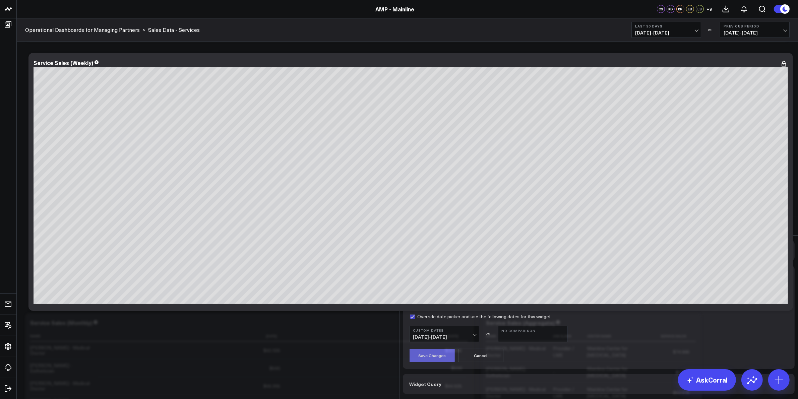
click at [432, 349] on button "Save Changes" at bounding box center [431, 355] width 45 height 13
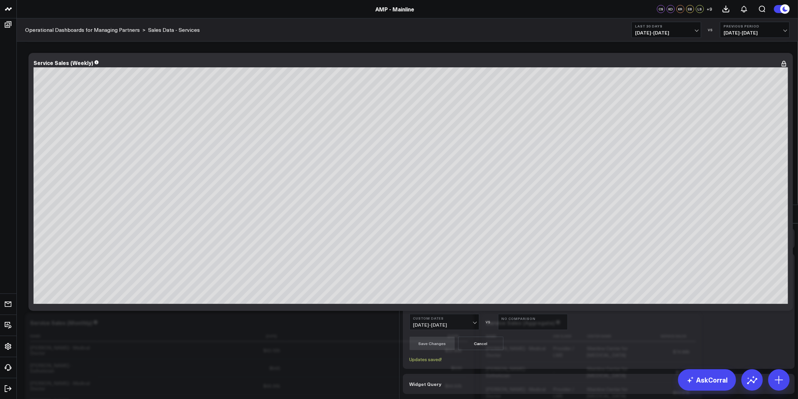
click at [783, 210] on icon at bounding box center [787, 214] width 8 height 8
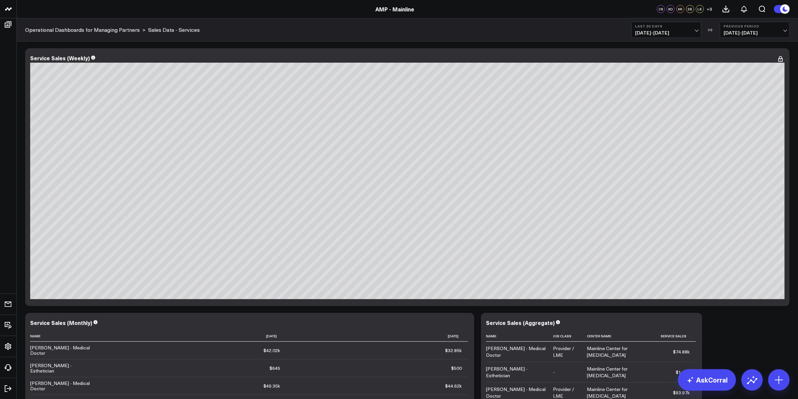
click at [782, 9] on icon at bounding box center [784, 8] width 7 height 7
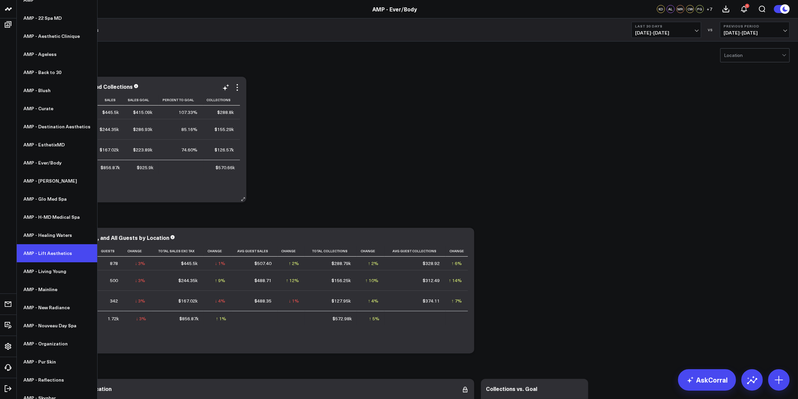
scroll to position [51, 0]
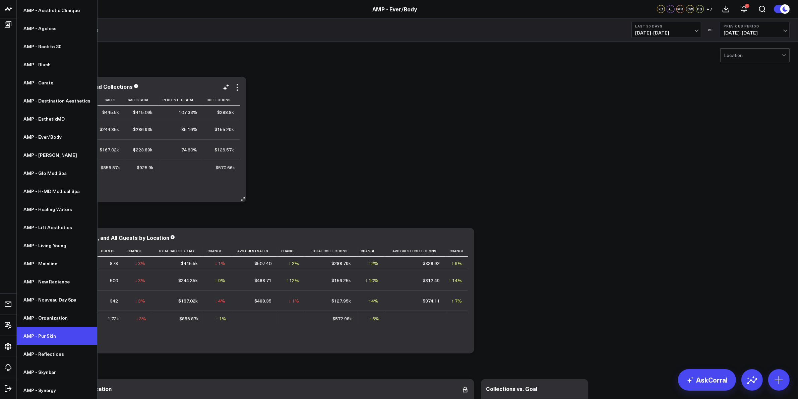
click at [50, 330] on link "AMP - Pur Skin" at bounding box center [57, 336] width 80 height 18
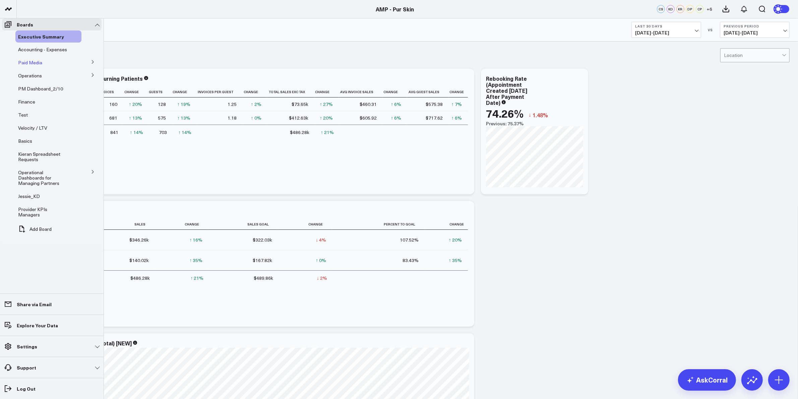
click at [30, 66] on span "Paid Media" at bounding box center [30, 62] width 24 height 6
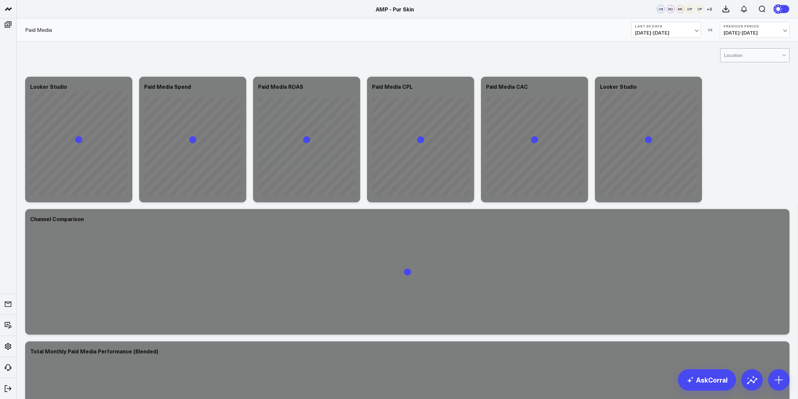
click at [311, 33] on span "[DATE] - [DATE]" at bounding box center [666, 32] width 62 height 5
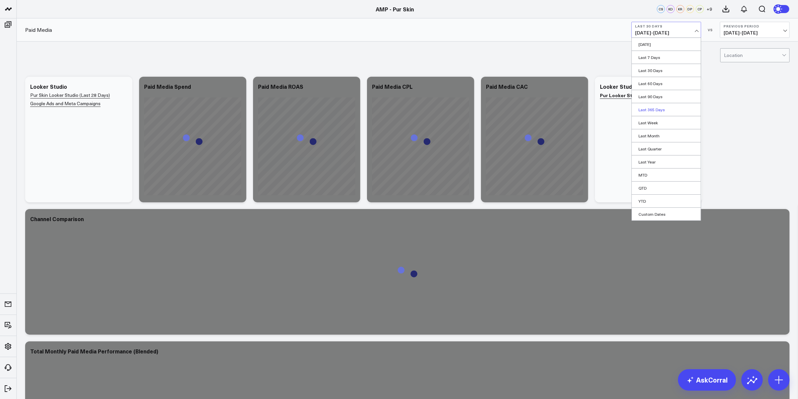
click at [311, 107] on link "Last 365 Days" at bounding box center [665, 109] width 69 height 13
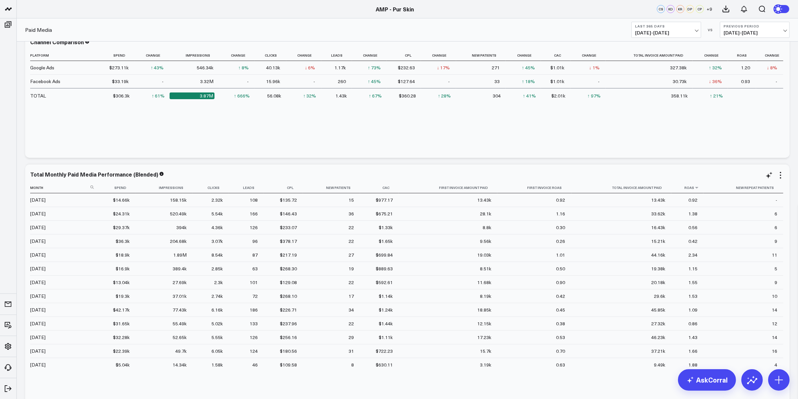
scroll to position [209, 0]
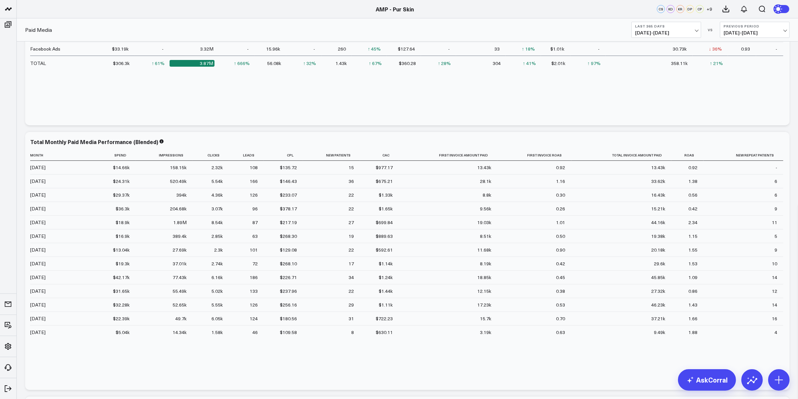
click at [311, 30] on span "[DATE] - [DATE]" at bounding box center [666, 32] width 62 height 5
click at [311, 136] on link "Custom Dates" at bounding box center [665, 214] width 69 height 13
select select "7"
select select "2025"
click at [311, 47] on select "2026 2025 2024 2023 2022 2021 2020 2019 2018 2017 2016 2015 2014 2013 2012 2011…" at bounding box center [693, 49] width 23 height 10
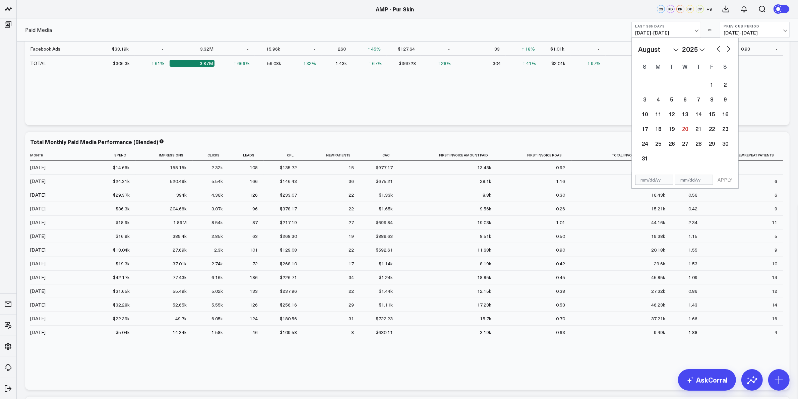
click at [311, 49] on select "January February March April May June July August September October November De…" at bounding box center [658, 49] width 41 height 10
click at [311, 46] on select "2026 2025 2024 2023 2022 2021 2020 2019 2018 2017 2016 2015 2014 2013 2012 2011…" at bounding box center [693, 49] width 23 height 10
select select "7"
select select "2024"
drag, startPoint x: 699, startPoint y: 53, endPoint x: 653, endPoint y: 47, distance: 47.2
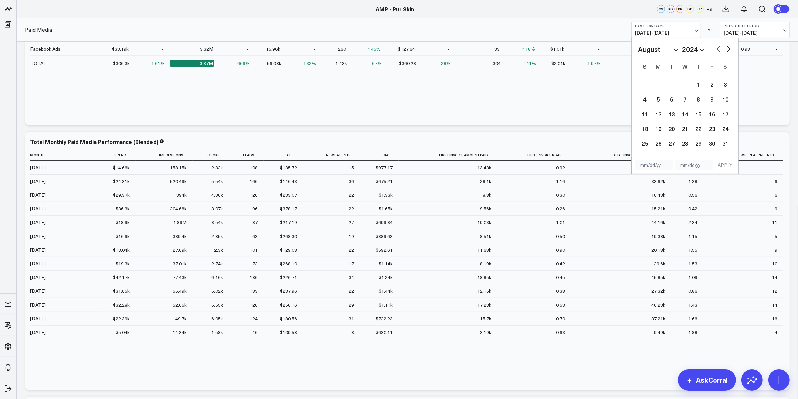
click at [311, 47] on select "January February March April May June July August September October November De…" at bounding box center [658, 49] width 41 height 10
select select "2"
select select "2024"
click at [311, 87] on div "1" at bounding box center [711, 84] width 13 height 13
type input "03/01/24"
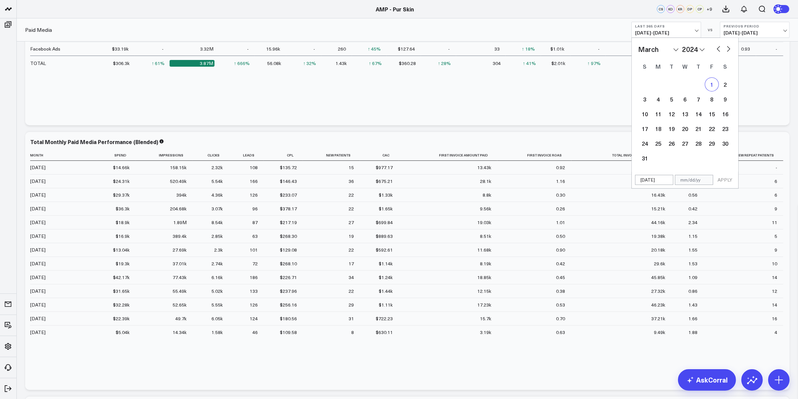
select select "2"
select select "2024"
click at [311, 49] on select "2026 2025 2024 2023 2022 2021 2020 2019 2018 2017 2016 2015 2014 2013 2012 2011…" at bounding box center [693, 49] width 23 height 10
select select "2"
select select "2025"
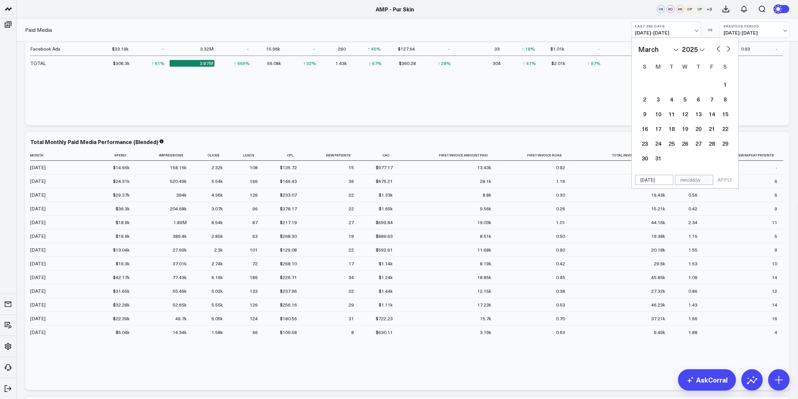
click at [311, 51] on select "January February March April May June July August September October November De…" at bounding box center [658, 49] width 41 height 10
select select "7"
select select "2025"
click at [311, 126] on div "20" at bounding box center [684, 128] width 13 height 13
type input "08/20/25"
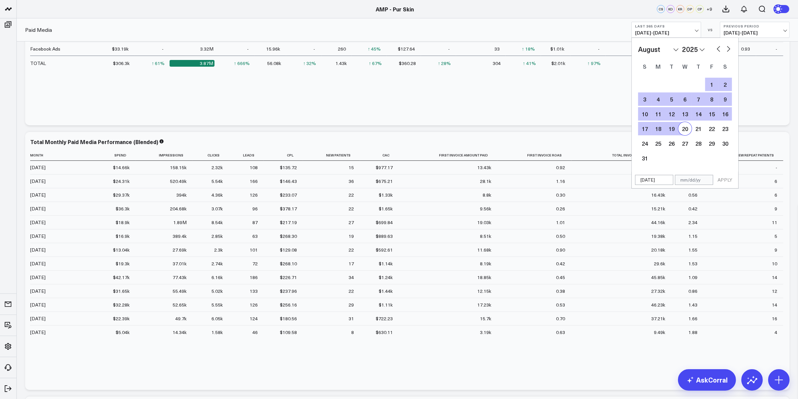
select select "7"
select select "2025"
click at [311, 136] on button "APPLY" at bounding box center [725, 180] width 20 height 10
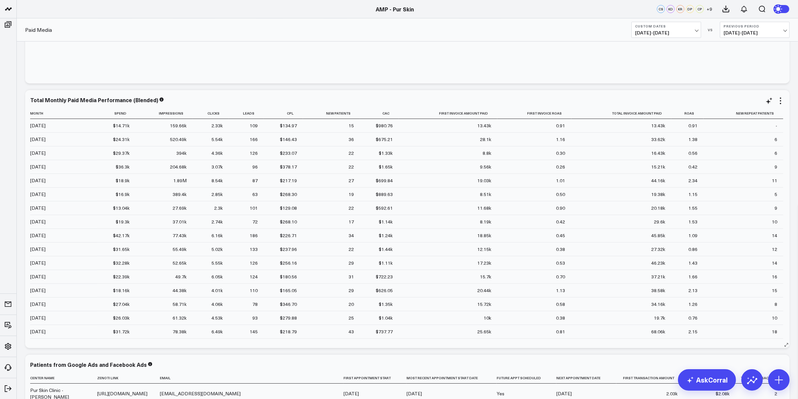
scroll to position [209, 0]
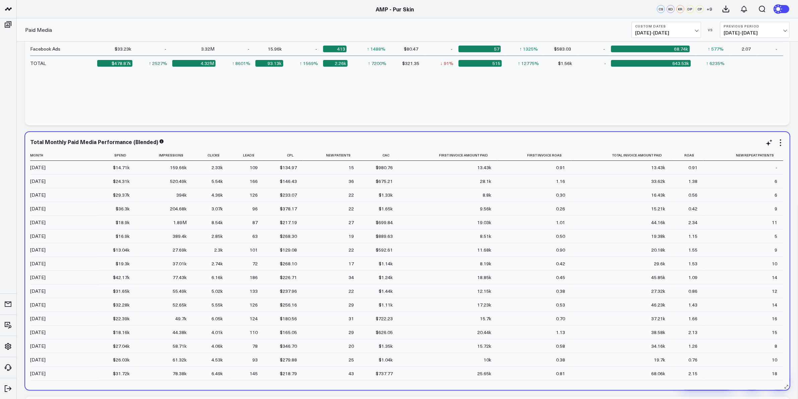
click at [311, 136] on td "2.34" at bounding box center [687, 222] width 32 height 14
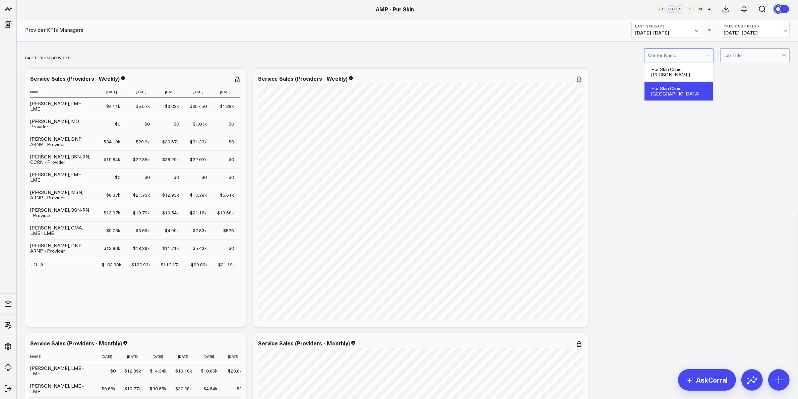
click at [679, 87] on div "Pur Skin Clinic - [GEOGRAPHIC_DATA]" at bounding box center [678, 91] width 69 height 19
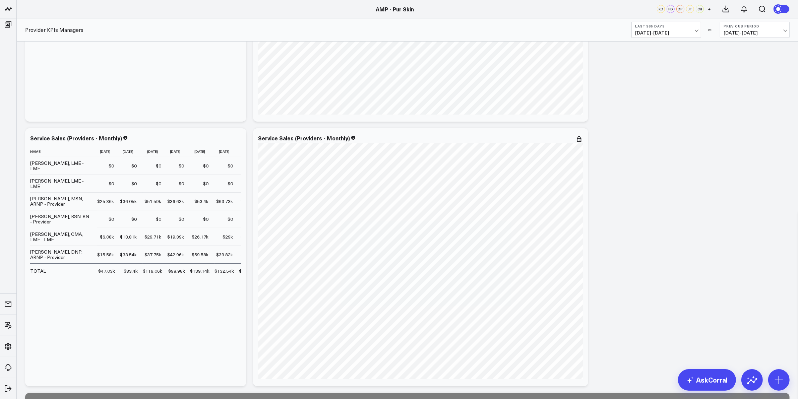
scroll to position [251, 0]
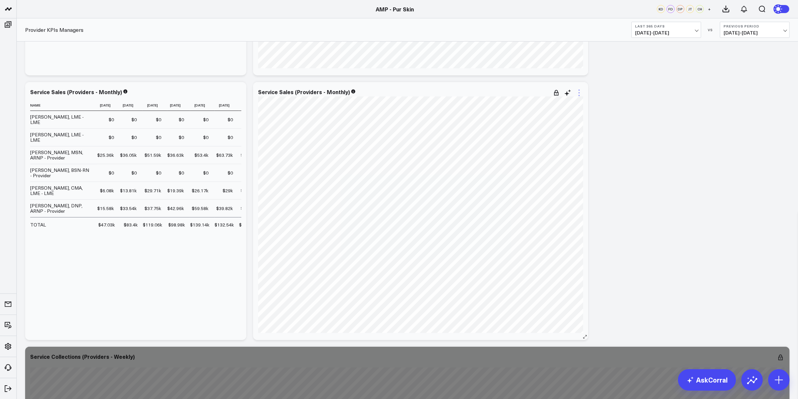
click at [579, 90] on icon at bounding box center [578, 89] width 1 height 1
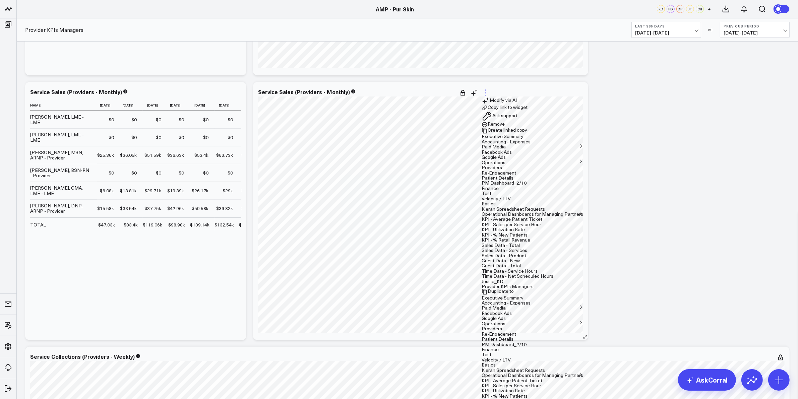
click at [489, 91] on icon at bounding box center [485, 93] width 8 height 8
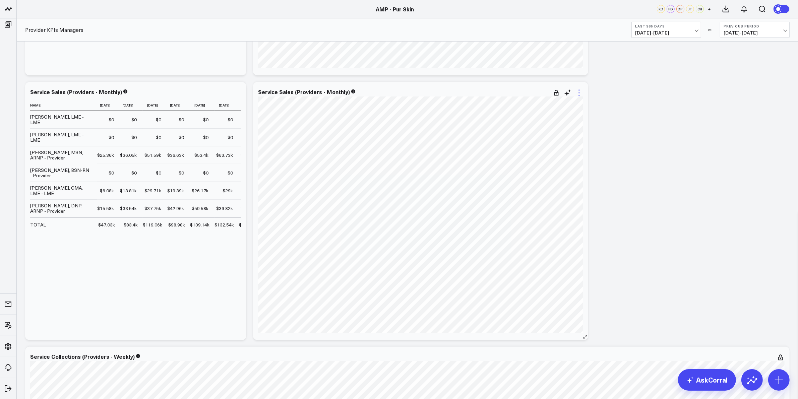
click at [580, 94] on icon at bounding box center [579, 93] width 8 height 8
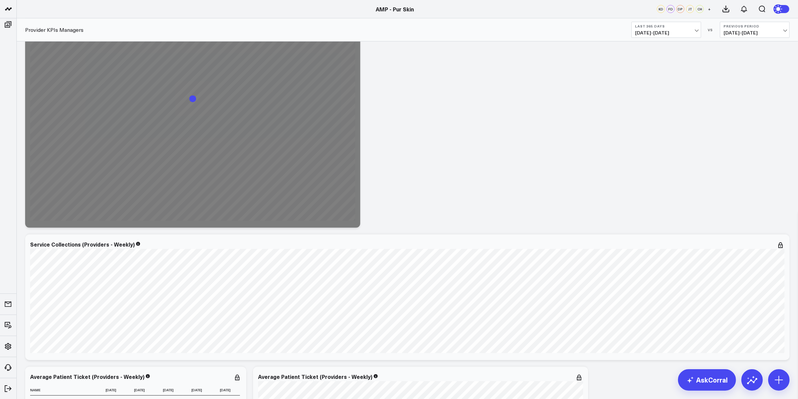
scroll to position [622, 0]
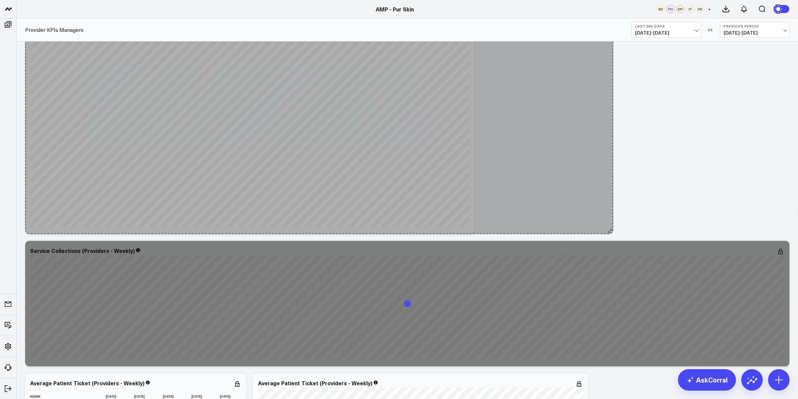
drag, startPoint x: 357, startPoint y: 231, endPoint x: 629, endPoint y: 231, distance: 271.7
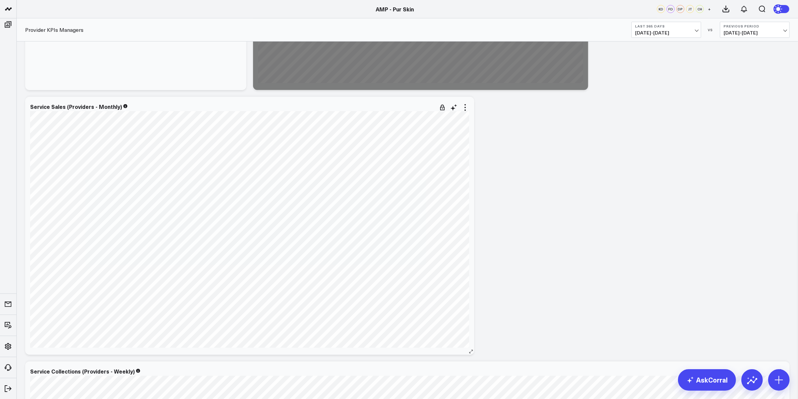
scroll to position [496, 0]
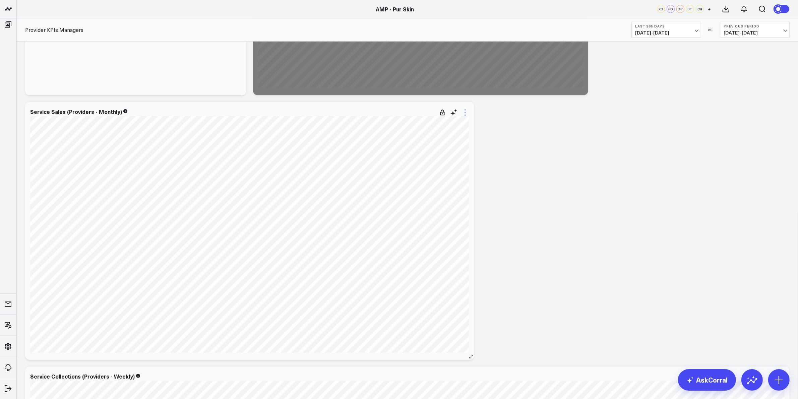
click at [463, 114] on icon at bounding box center [465, 113] width 8 height 8
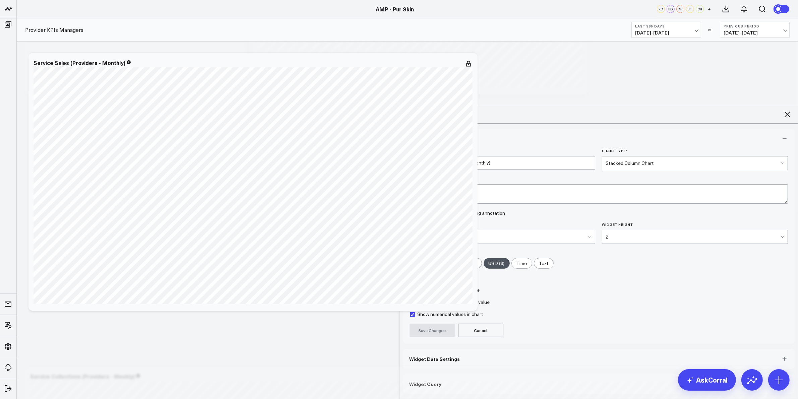
click at [486, 349] on button "Widget Date Settings" at bounding box center [599, 359] width 392 height 20
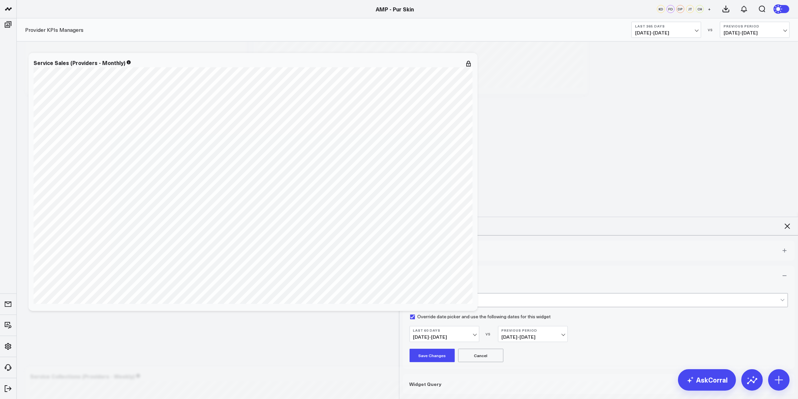
click at [469, 334] on span "05/22/25 - 07/20/25" at bounding box center [444, 336] width 62 height 5
select select "7"
select select "2025"
click at [495, 348] on button "button" at bounding box center [496, 352] width 7 height 8
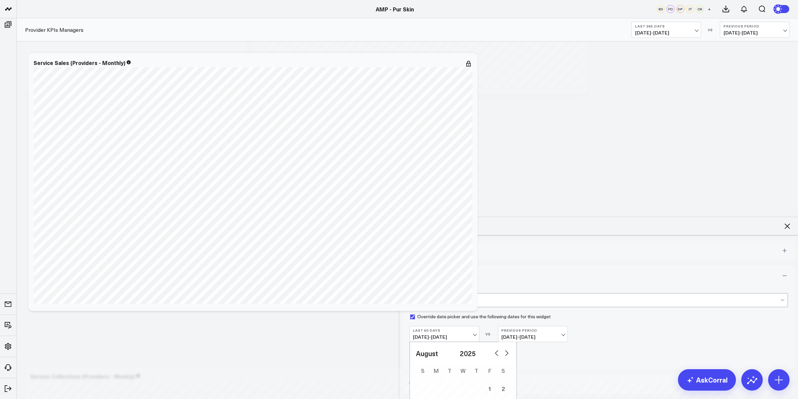
select select "6"
select select "2025"
click at [495, 348] on button "button" at bounding box center [496, 352] width 7 height 8
select select "5"
select select "2025"
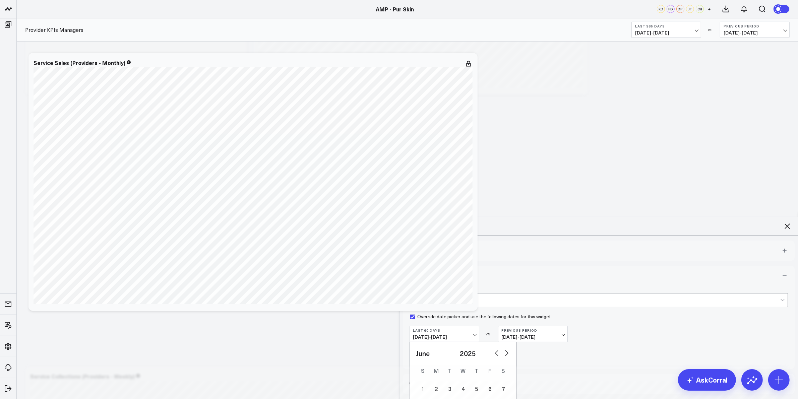
click at [495, 348] on button "button" at bounding box center [496, 352] width 7 height 8
select select "3"
select select "2025"
click at [495, 348] on button "button" at bounding box center [496, 352] width 7 height 8
select select "2"
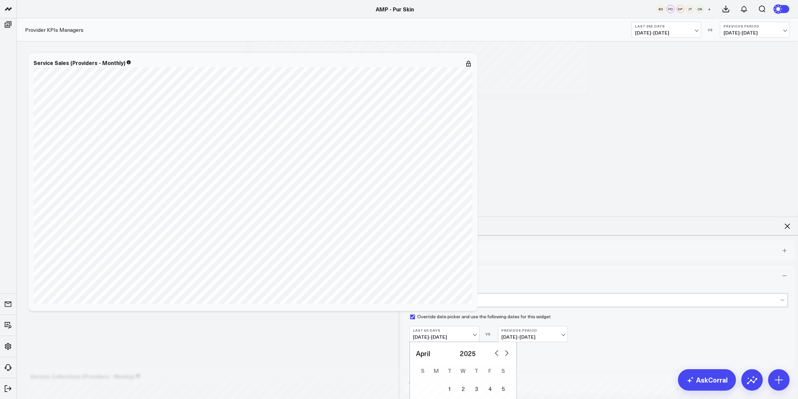
select select "2025"
click at [495, 348] on button "button" at bounding box center [496, 352] width 7 height 8
select select "2025"
click at [495, 348] on button "button" at bounding box center [496, 352] width 7 height 8
select select "11"
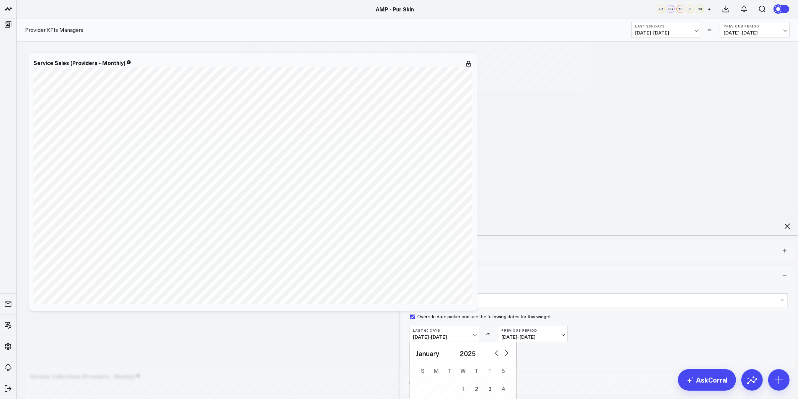
select select "2024"
click at [495, 348] on button "button" at bounding box center [496, 352] width 7 height 8
select select "9"
select select "2024"
click at [495, 348] on button "button" at bounding box center [496, 352] width 7 height 8
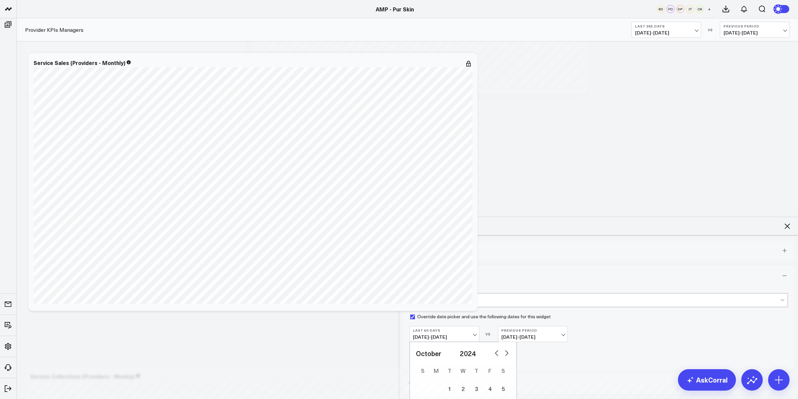
select select "7"
select select "2024"
click at [495, 348] on button "button" at bounding box center [496, 352] width 7 height 8
select select "6"
select select "2024"
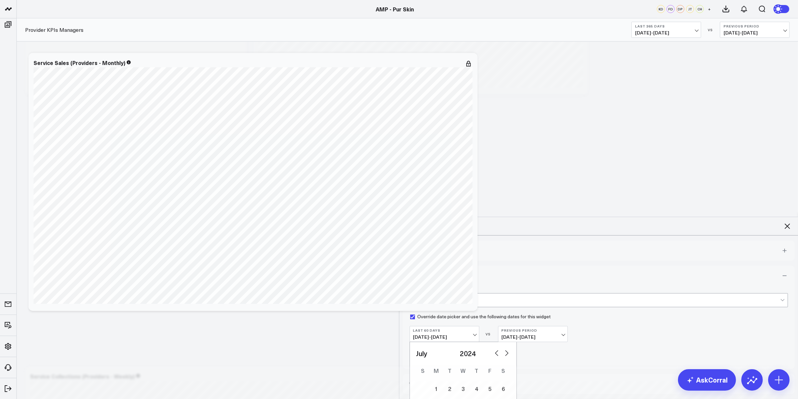
click at [495, 348] on button "button" at bounding box center [496, 352] width 7 height 8
select select "5"
select select "2024"
click at [495, 348] on button "button" at bounding box center [496, 352] width 7 height 8
select select "4"
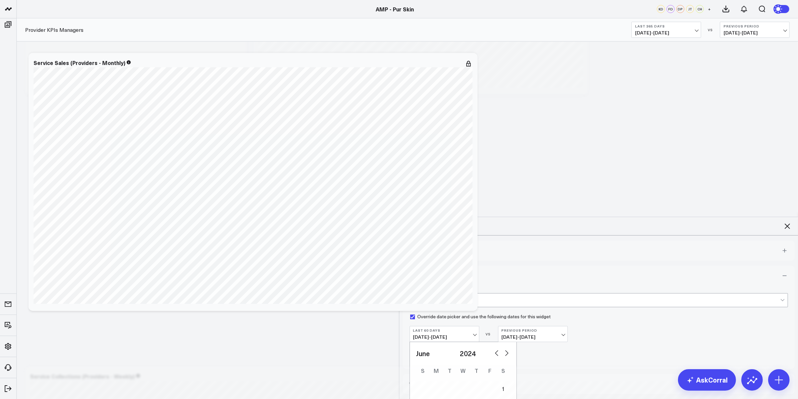
select select "2024"
click at [495, 348] on button "button" at bounding box center [496, 352] width 7 height 8
select select "3"
select select "2024"
click at [436, 382] on div "1" at bounding box center [435, 388] width 13 height 13
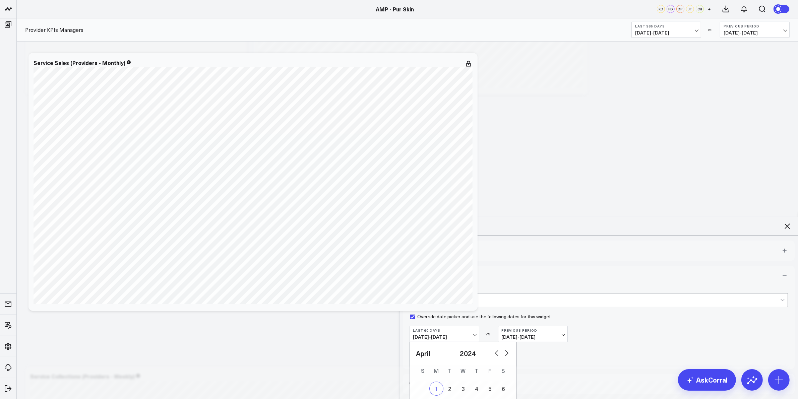
type input "04/01/24"
select select "3"
select select "2024"
click at [473, 348] on select "2026 2025 2024 2023 2022 2021 2020 2019 2018 2017 2016 2015 2014 2013 2012 2011…" at bounding box center [471, 353] width 23 height 10
select select "3"
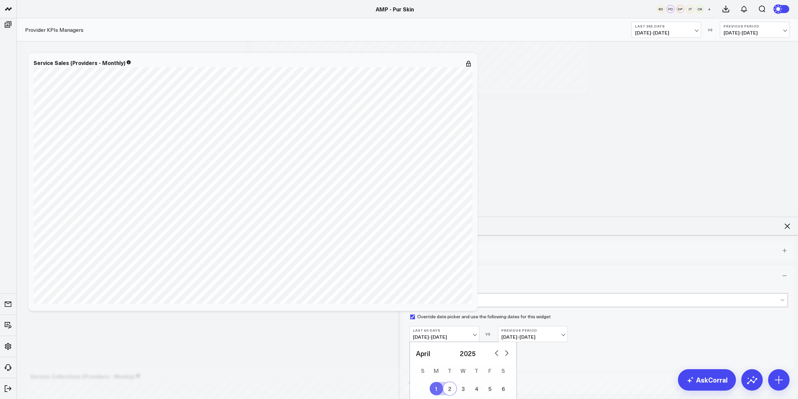
select select "2025"
click at [452, 348] on select "January February March April May June July August September October November De…" at bounding box center [436, 353] width 41 height 10
select select "11"
select select "2025"
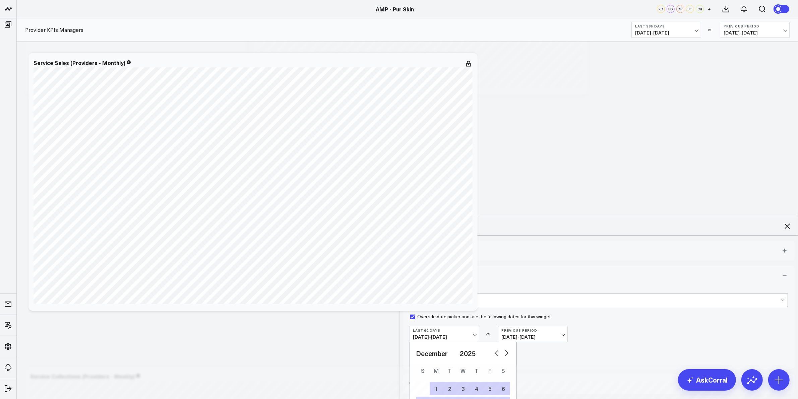
type input "12/31/25"
select select "11"
select select "2025"
click at [441, 349] on button "Save Changes" at bounding box center [431, 355] width 45 height 13
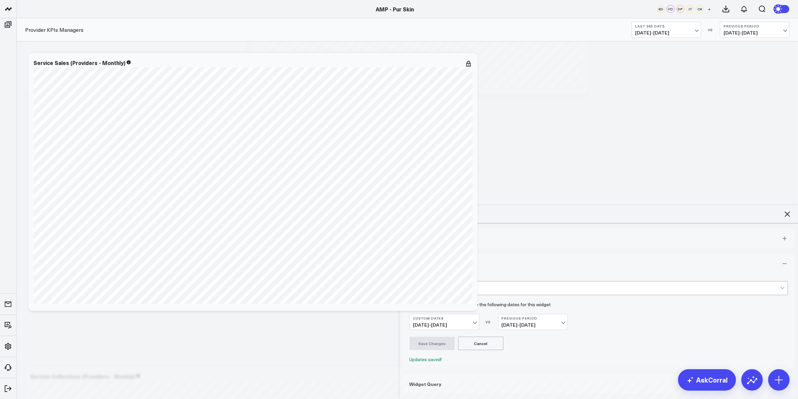
click at [787, 210] on icon at bounding box center [787, 214] width 8 height 8
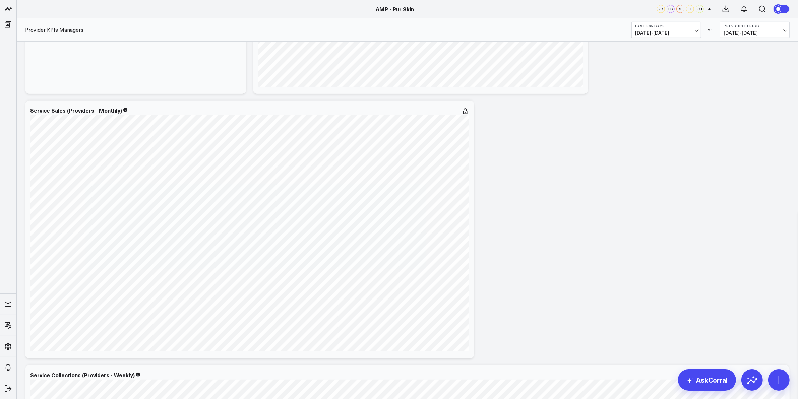
scroll to position [496, 0]
click at [463, 116] on icon at bounding box center [465, 113] width 8 height 8
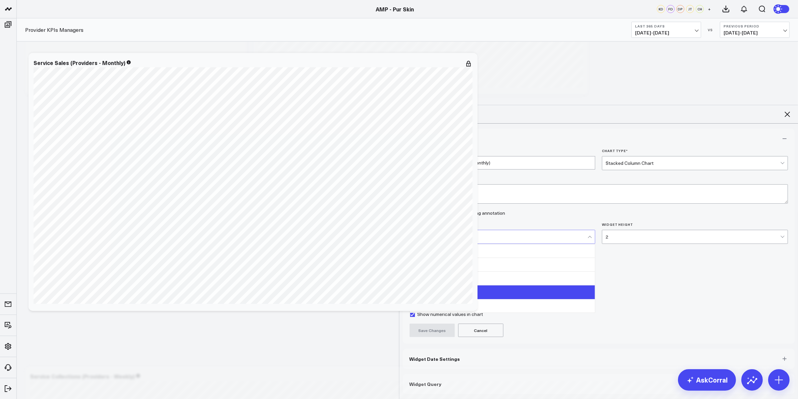
click at [577, 234] on div "4" at bounding box center [500, 236] width 175 height 5
click at [492, 299] on div "FULL" at bounding box center [502, 305] width 185 height 13
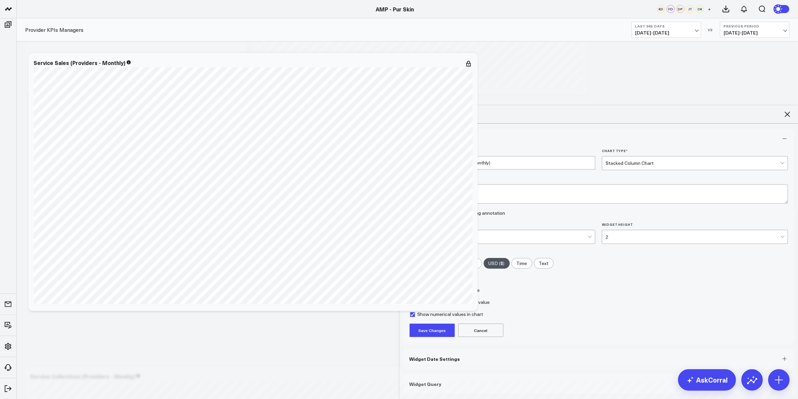
click at [440, 324] on button "Save Changes" at bounding box center [431, 330] width 45 height 13
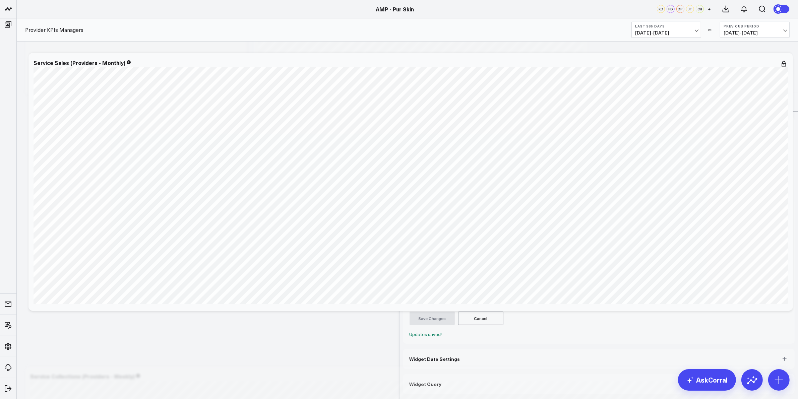
click at [787, 99] on icon at bounding box center [786, 101] width 5 height 5
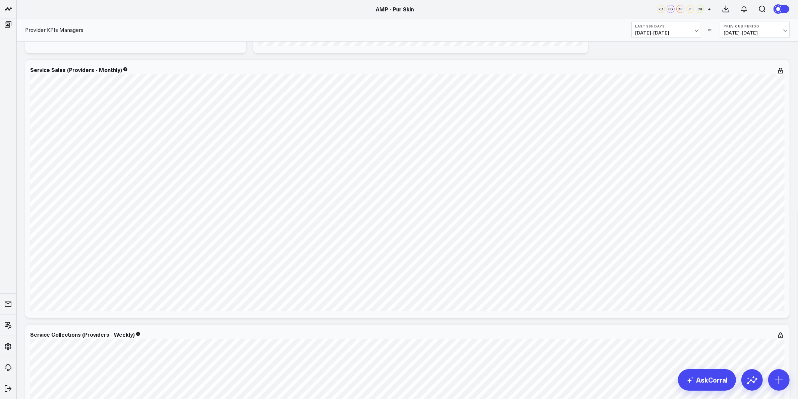
scroll to position [622, 0]
